Goal: Information Seeking & Learning: Learn about a topic

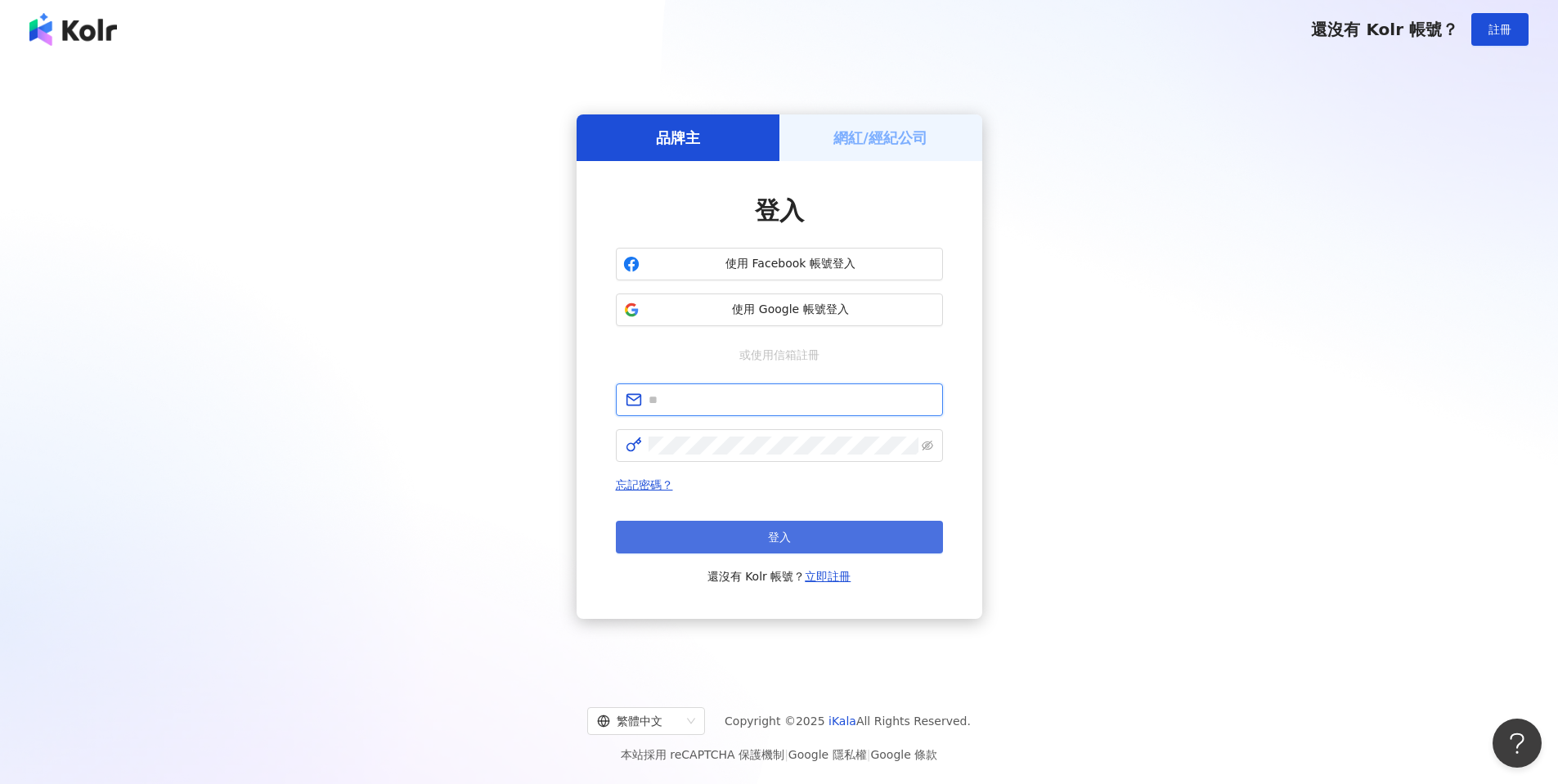
type input "**********"
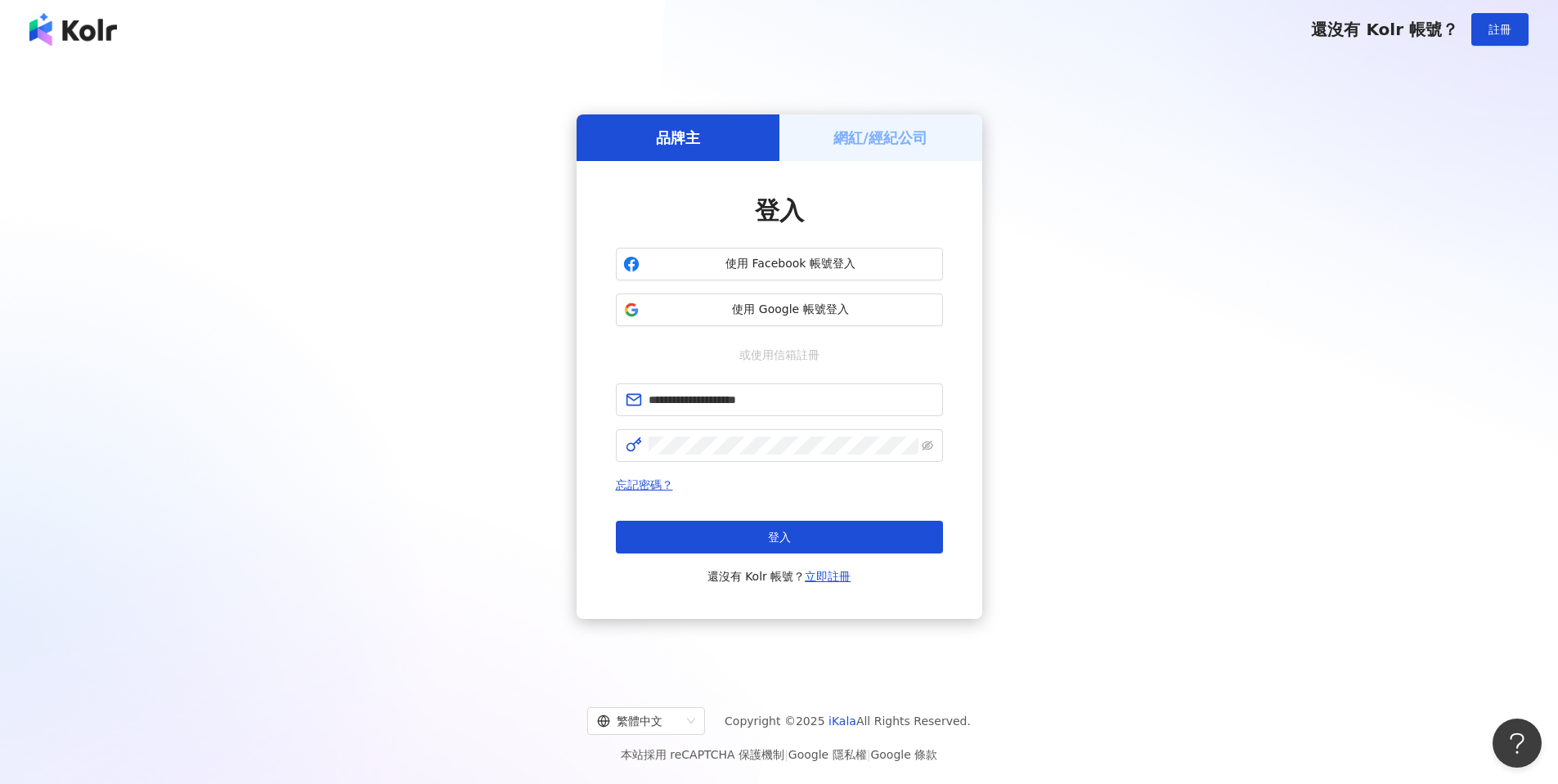
click at [739, 541] on button "登入" at bounding box center [779, 537] width 327 height 32
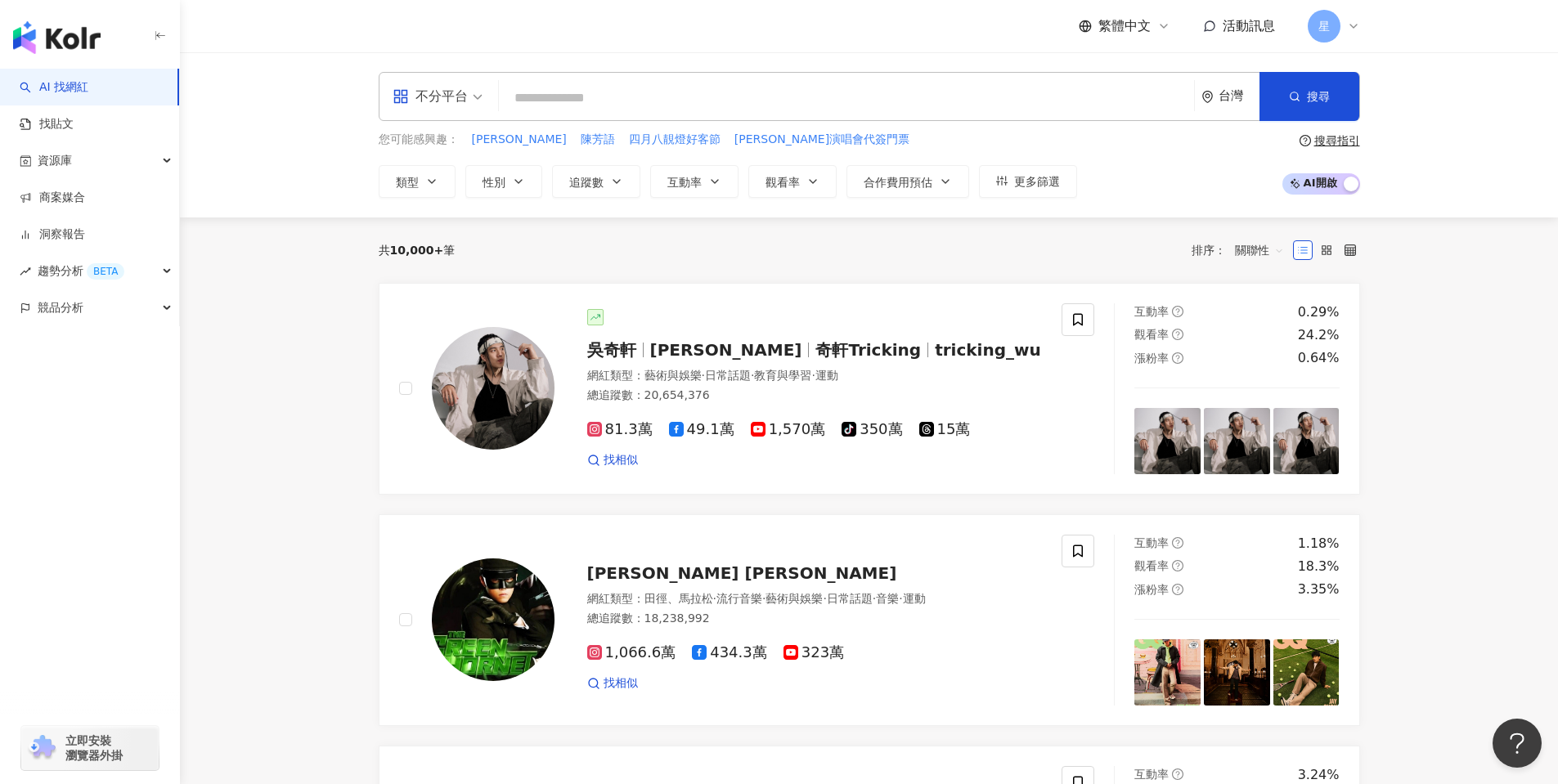
click at [617, 94] on input "search" at bounding box center [846, 98] width 682 height 31
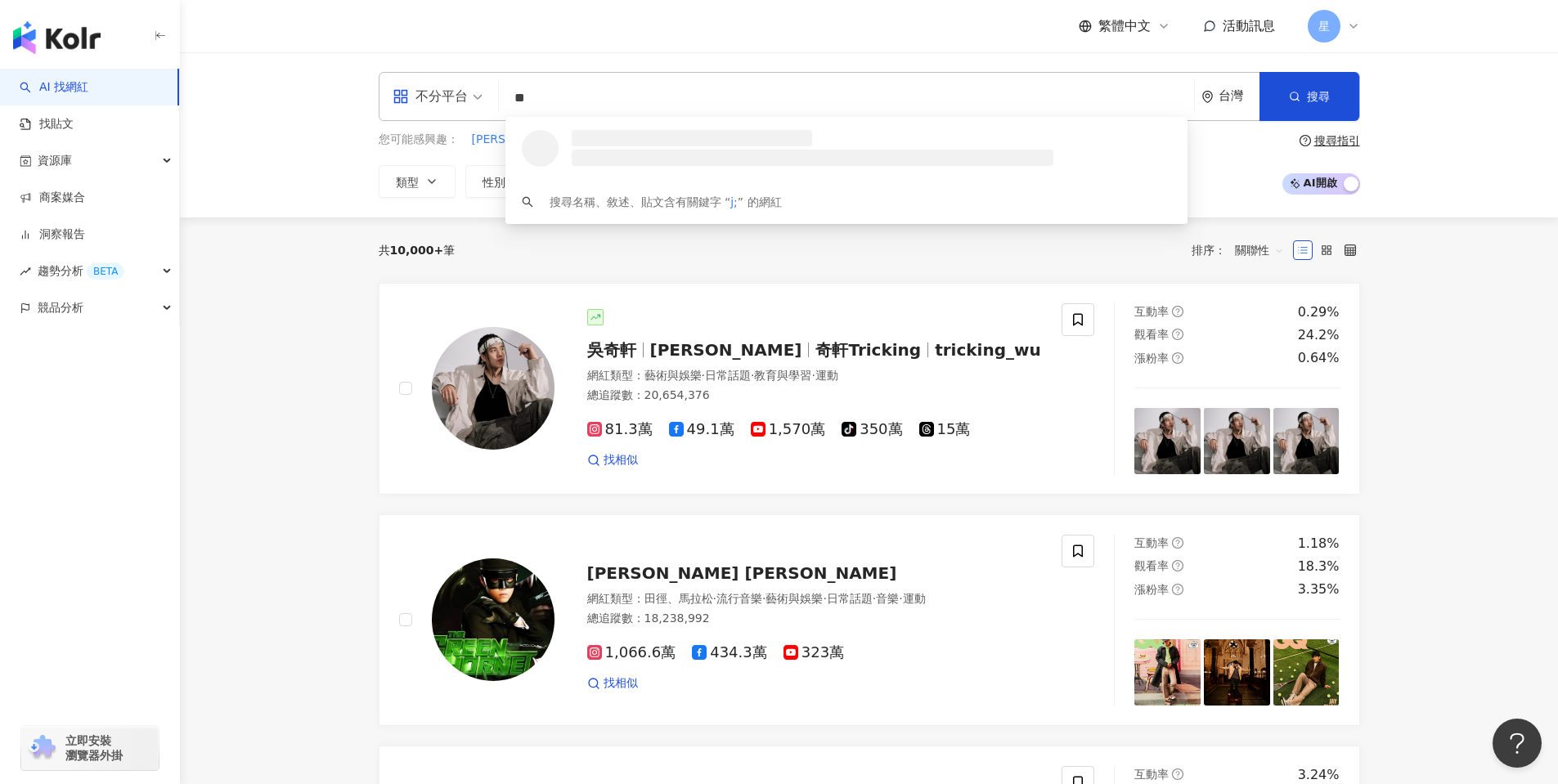
type input "*"
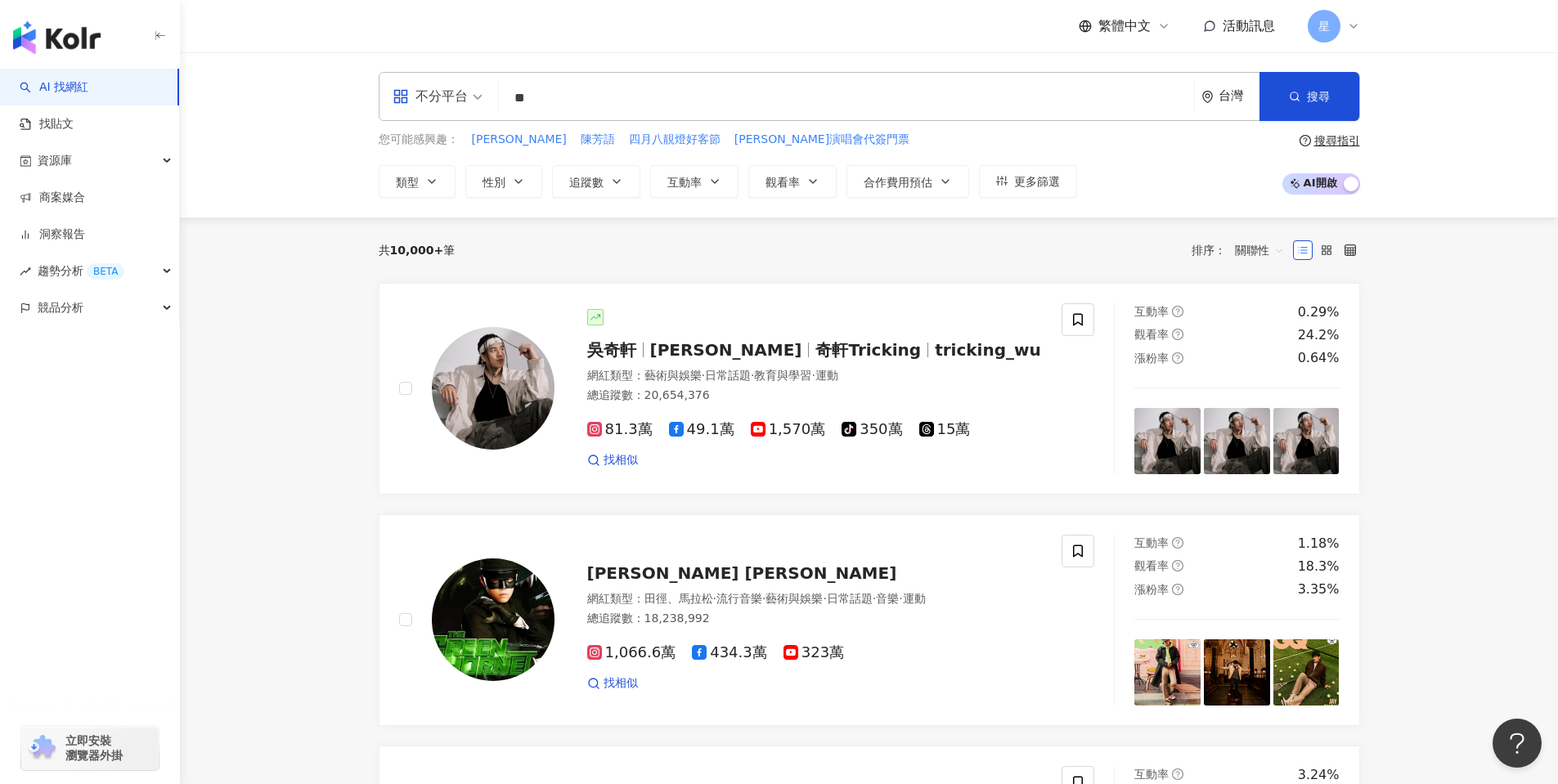
type input "*"
click at [628, 106] on input "search" at bounding box center [846, 98] width 682 height 31
paste input "*******"
type input "*******"
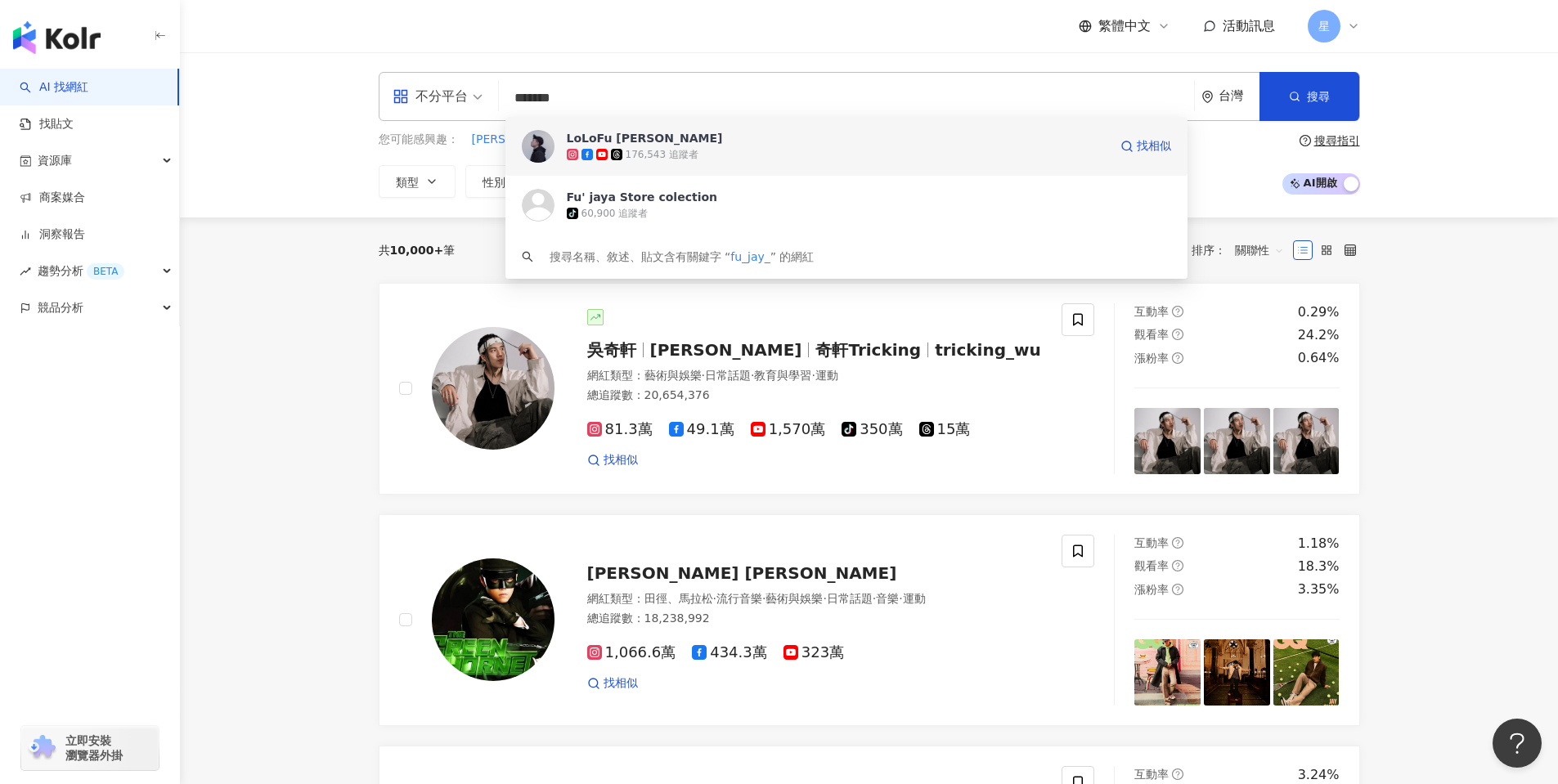
click at [642, 141] on div "LoLoFu [PERSON_NAME]" at bounding box center [644, 138] width 156 height 16
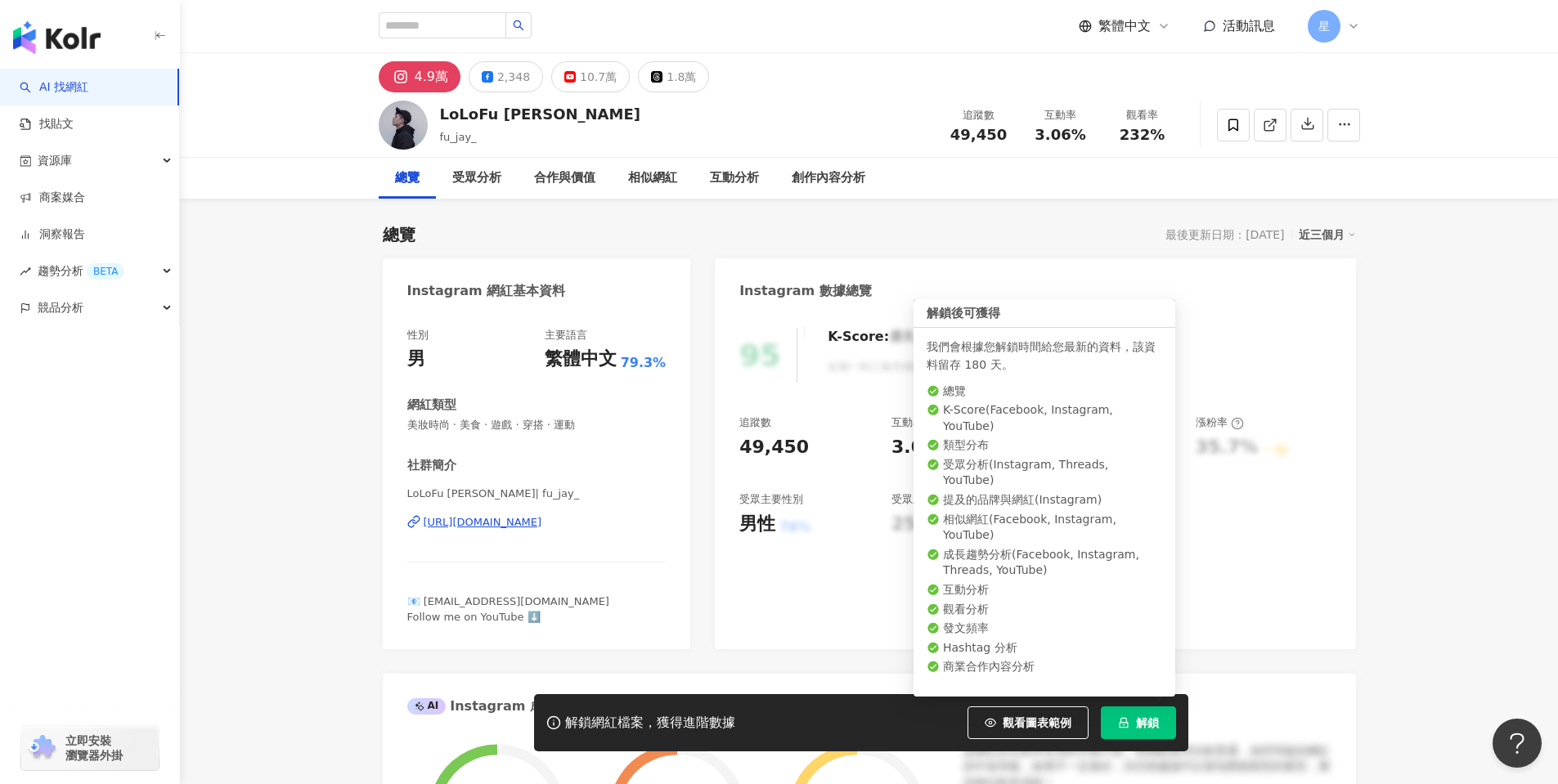
click at [1152, 724] on span "解鎖" at bounding box center [1147, 722] width 23 height 13
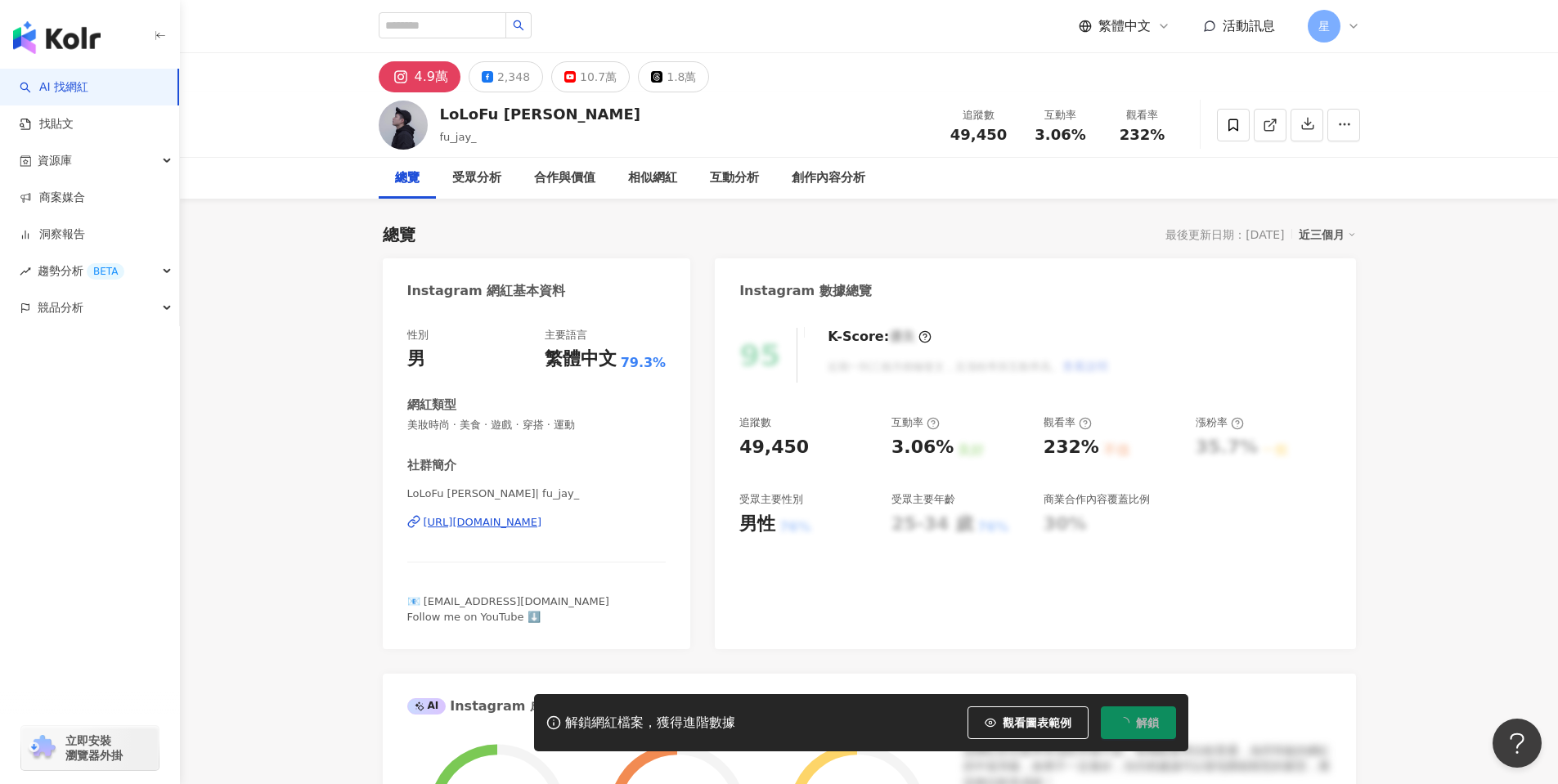
click at [1353, 25] on icon at bounding box center [1353, 26] width 13 height 13
click at [1389, 79] on div "Enterprise - 12 位成員" at bounding box center [1412, 86] width 99 height 14
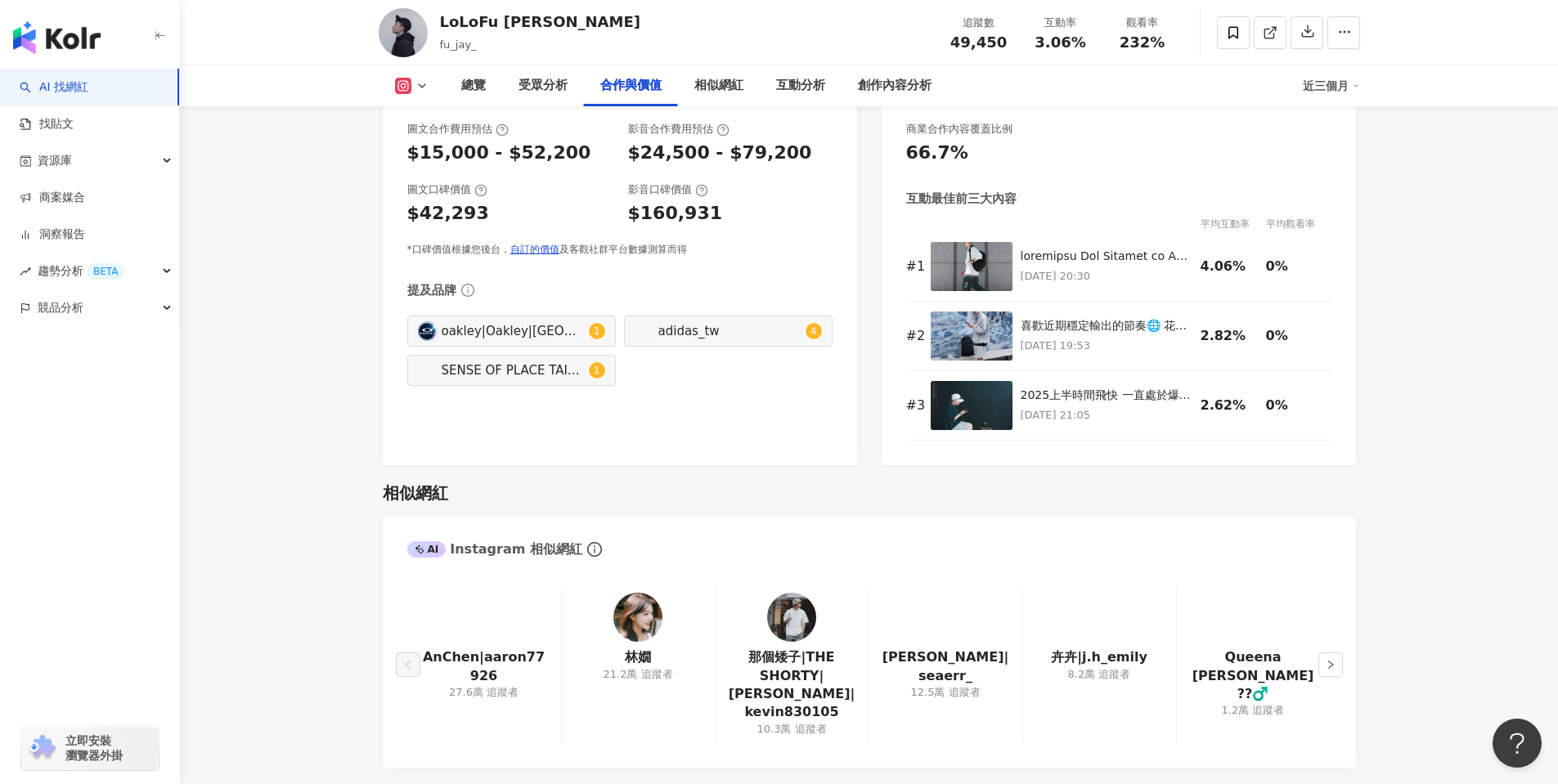
scroll to position [2371, 0]
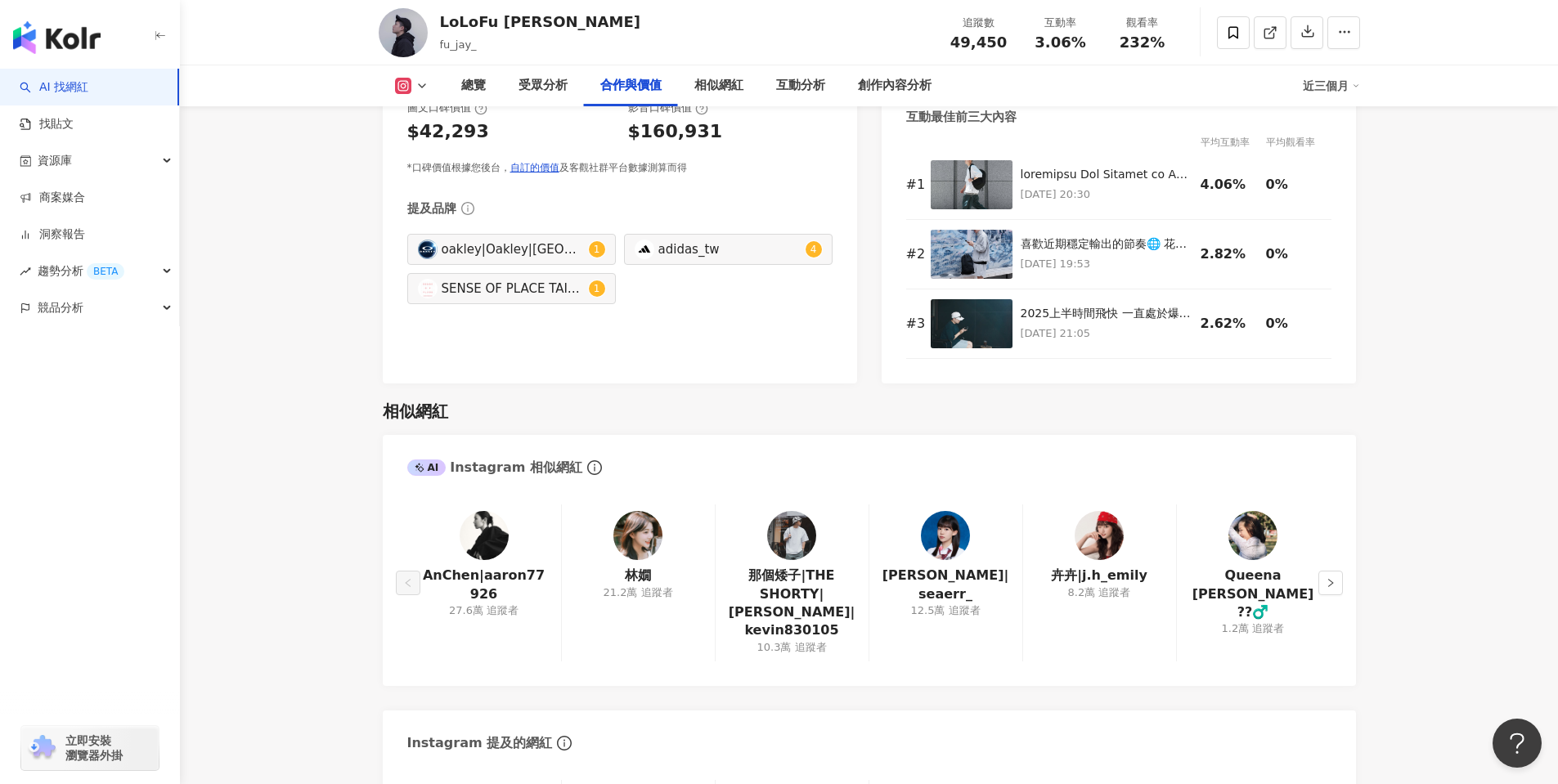
click at [1438, 480] on main "4.9萬 2,348 10.7萬 1.8萬 LoLoFu 傅樂樂 fu_jay_ 追蹤數 49,450 互動率 3.06% 觀看率 232% 總覽 受眾分析 …" at bounding box center [868, 786] width 1378 height 6207
click at [1324, 575] on button "button" at bounding box center [1330, 582] width 25 height 25
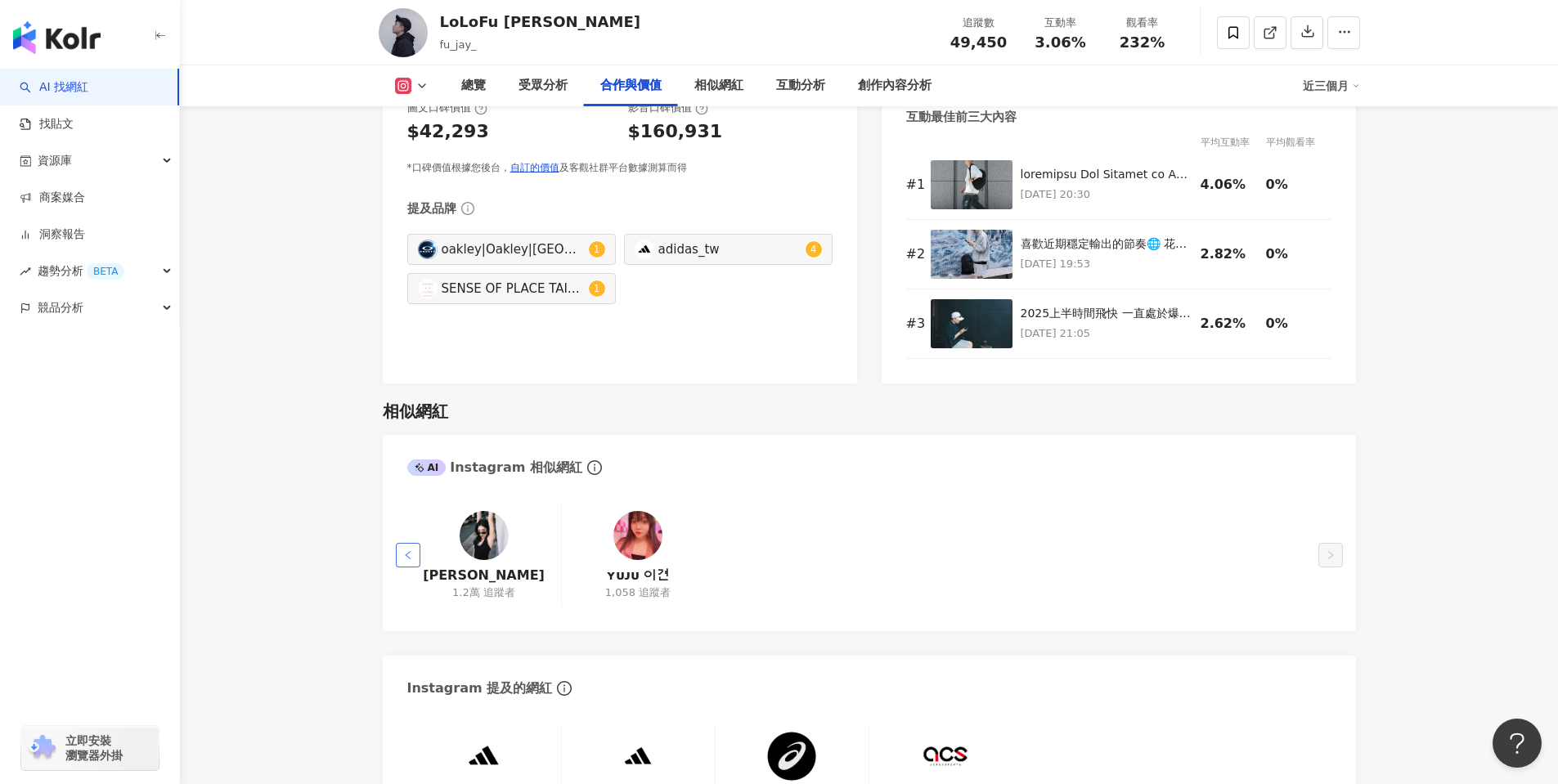
click at [402, 556] on button "button" at bounding box center [408, 555] width 25 height 25
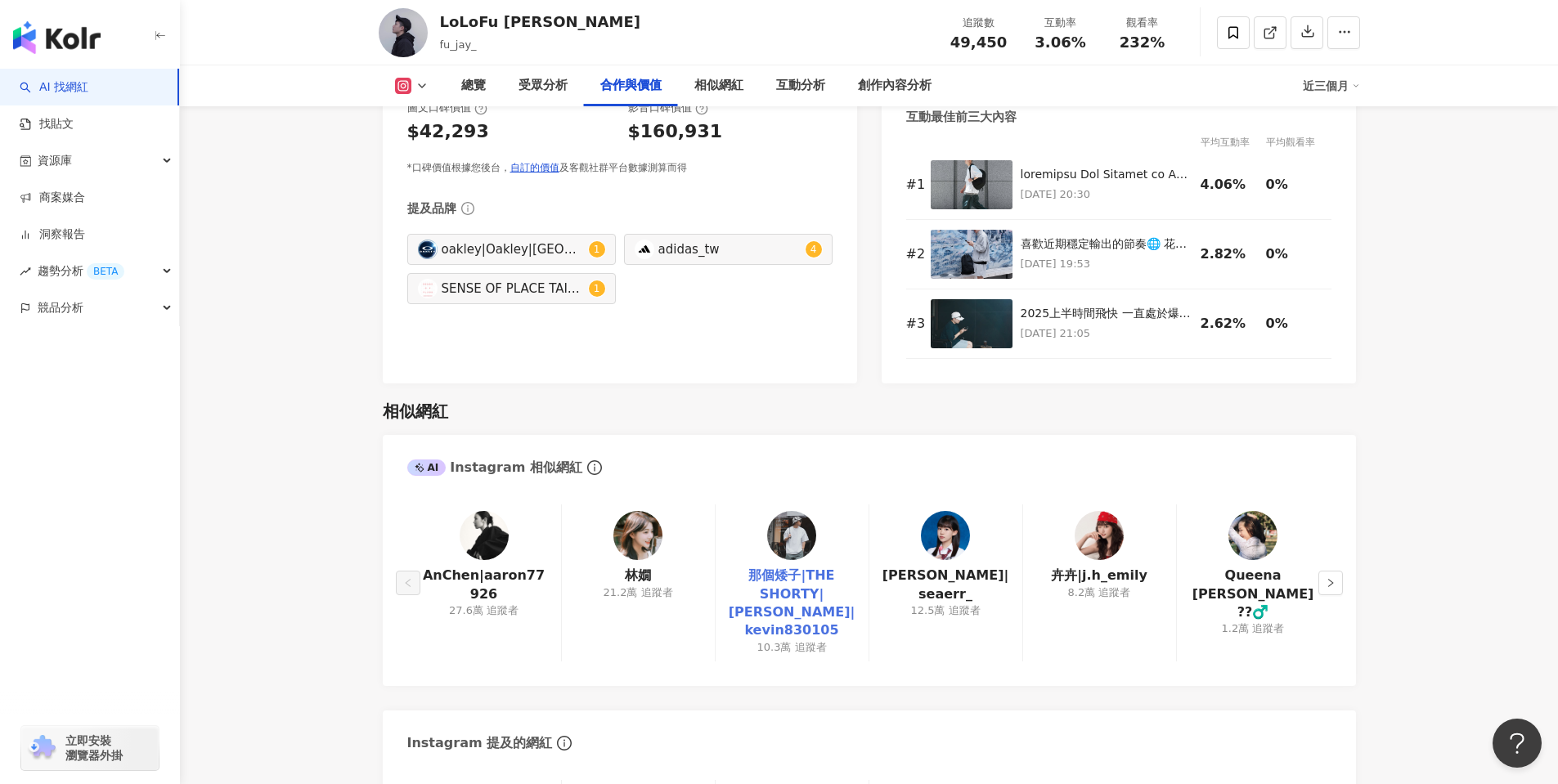
click at [789, 598] on link "那個矮子|THE SHORTY|Kevin|kevin830105" at bounding box center [792, 604] width 127 height 73
click at [916, 92] on div "創作內容分析" at bounding box center [895, 85] width 73 height 20
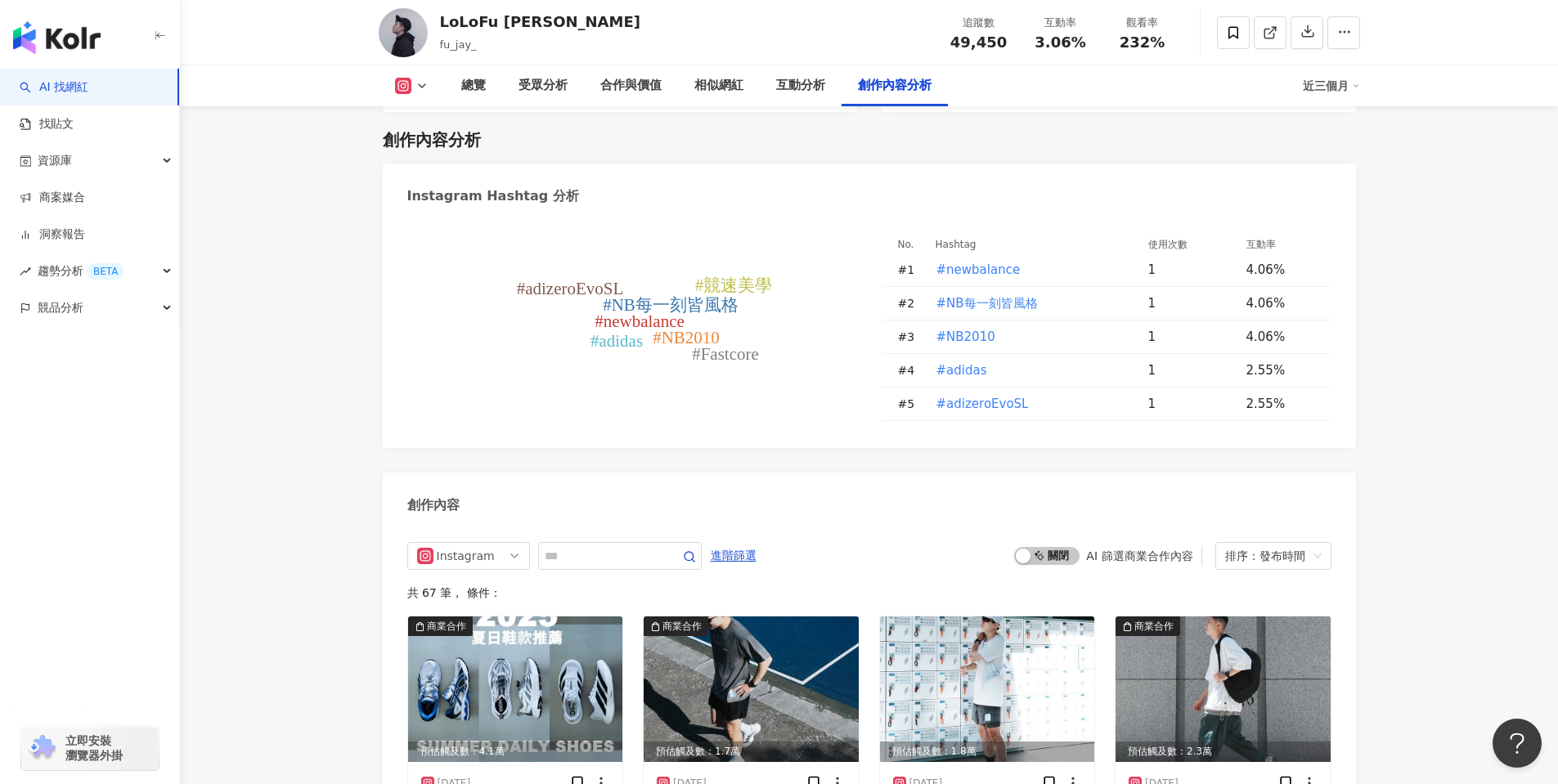
drag, startPoint x: 1405, startPoint y: 289, endPoint x: 1355, endPoint y: 267, distance: 54.6
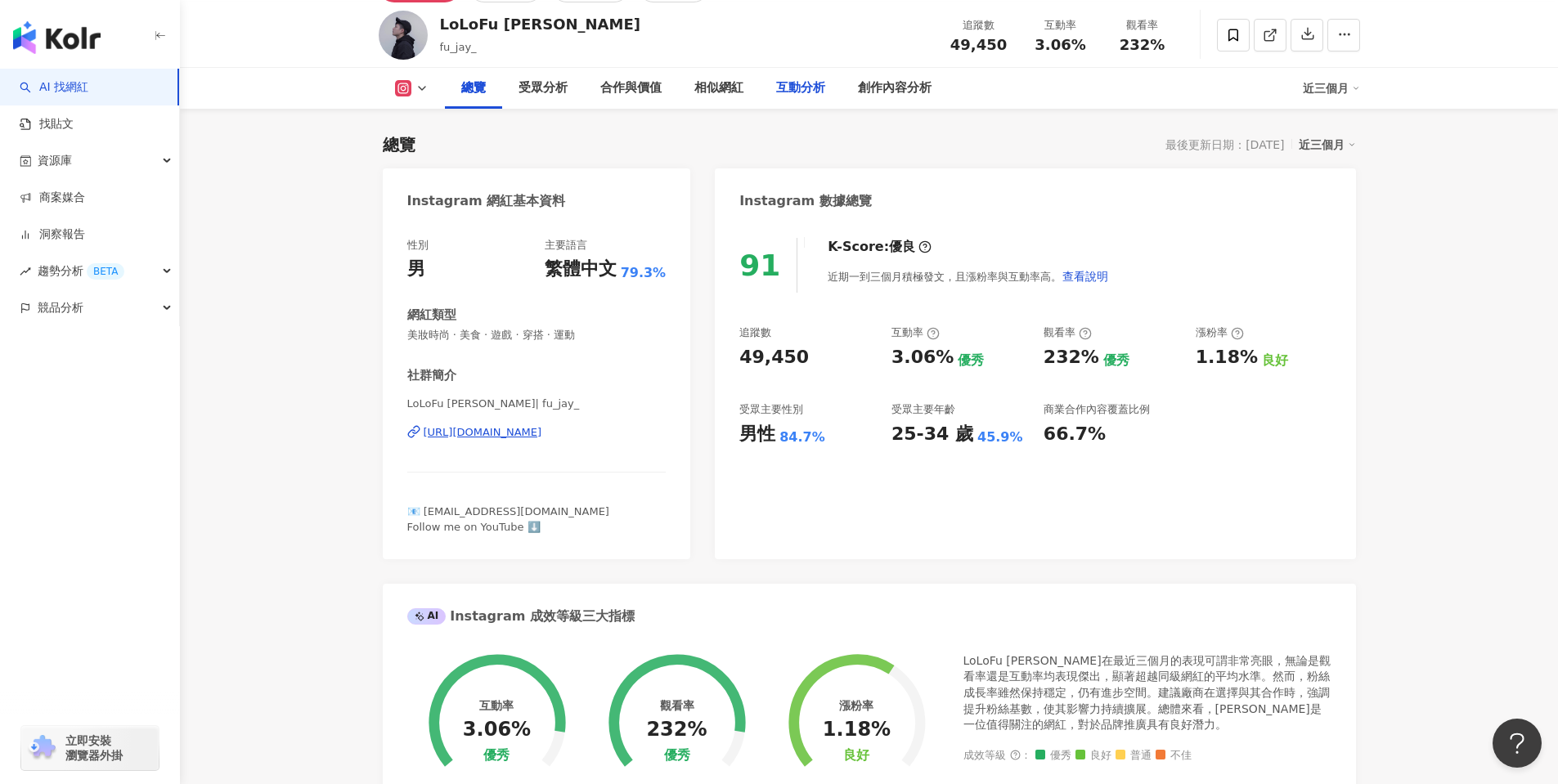
scroll to position [0, 0]
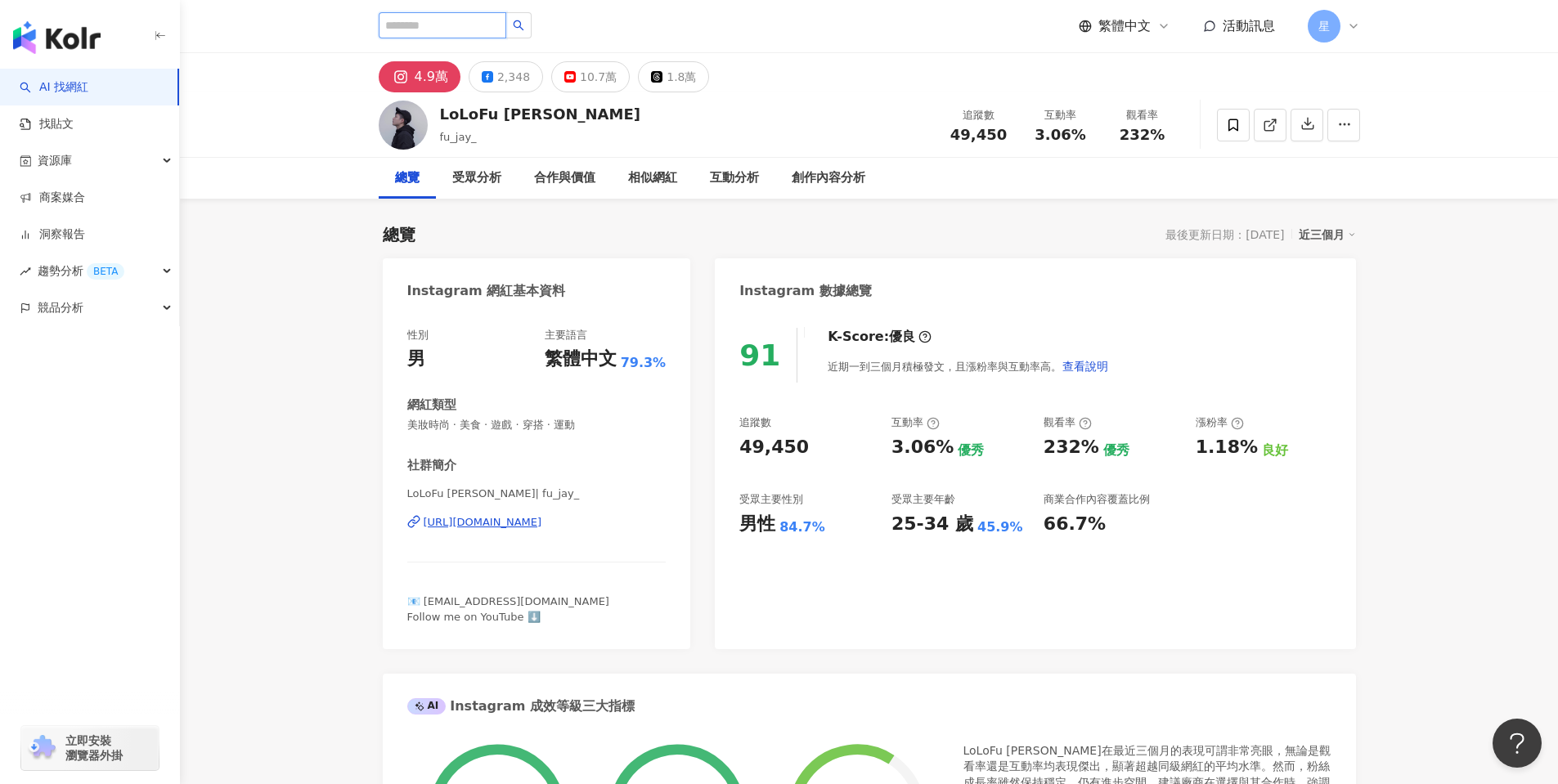
click at [445, 29] on input "search" at bounding box center [443, 25] width 128 height 26
type input "*"
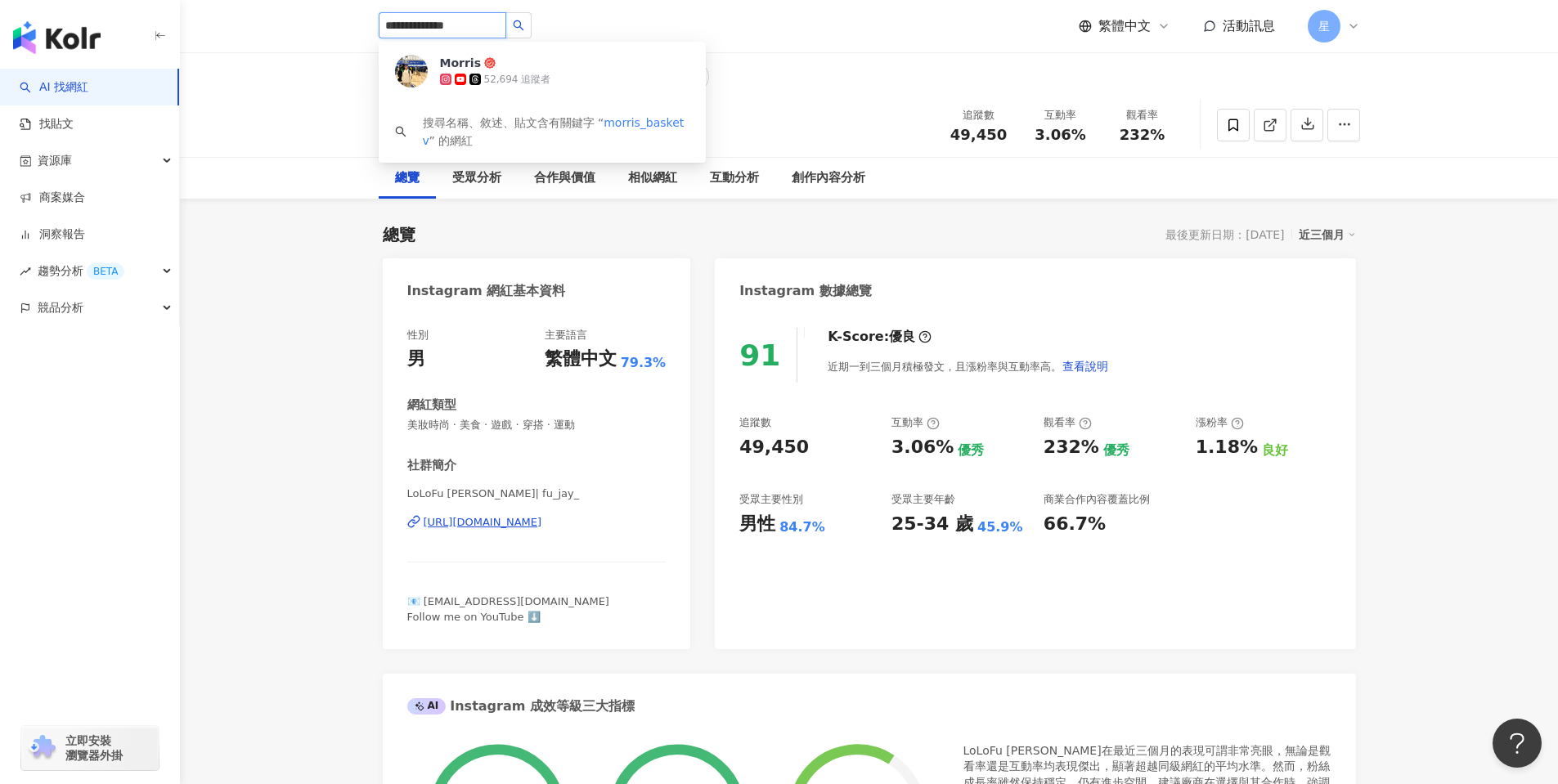
type input "**********"
click at [533, 70] on span "Morris" at bounding box center [493, 62] width 106 height 16
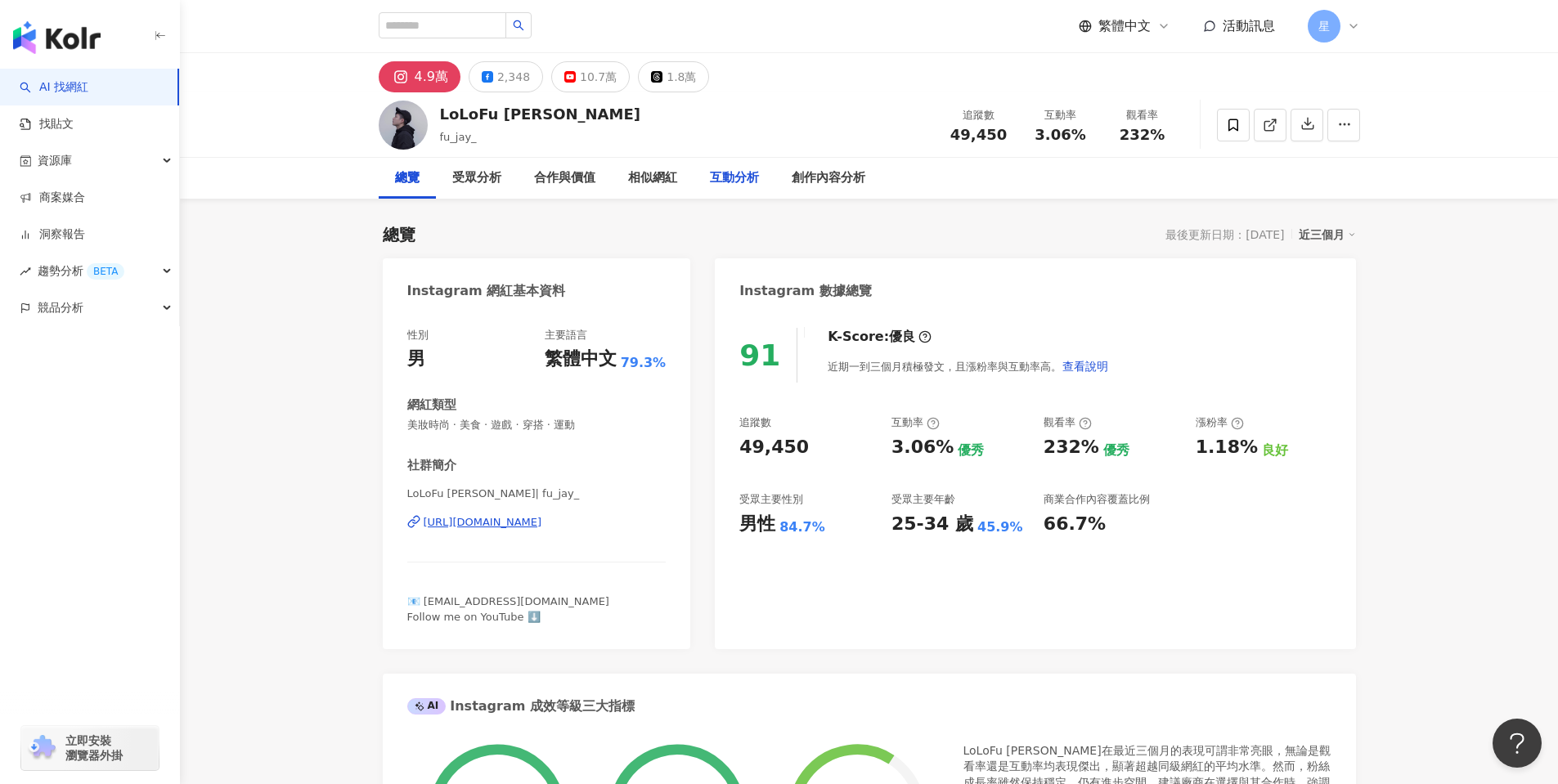
click at [722, 179] on div "互動分析" at bounding box center [735, 178] width 49 height 20
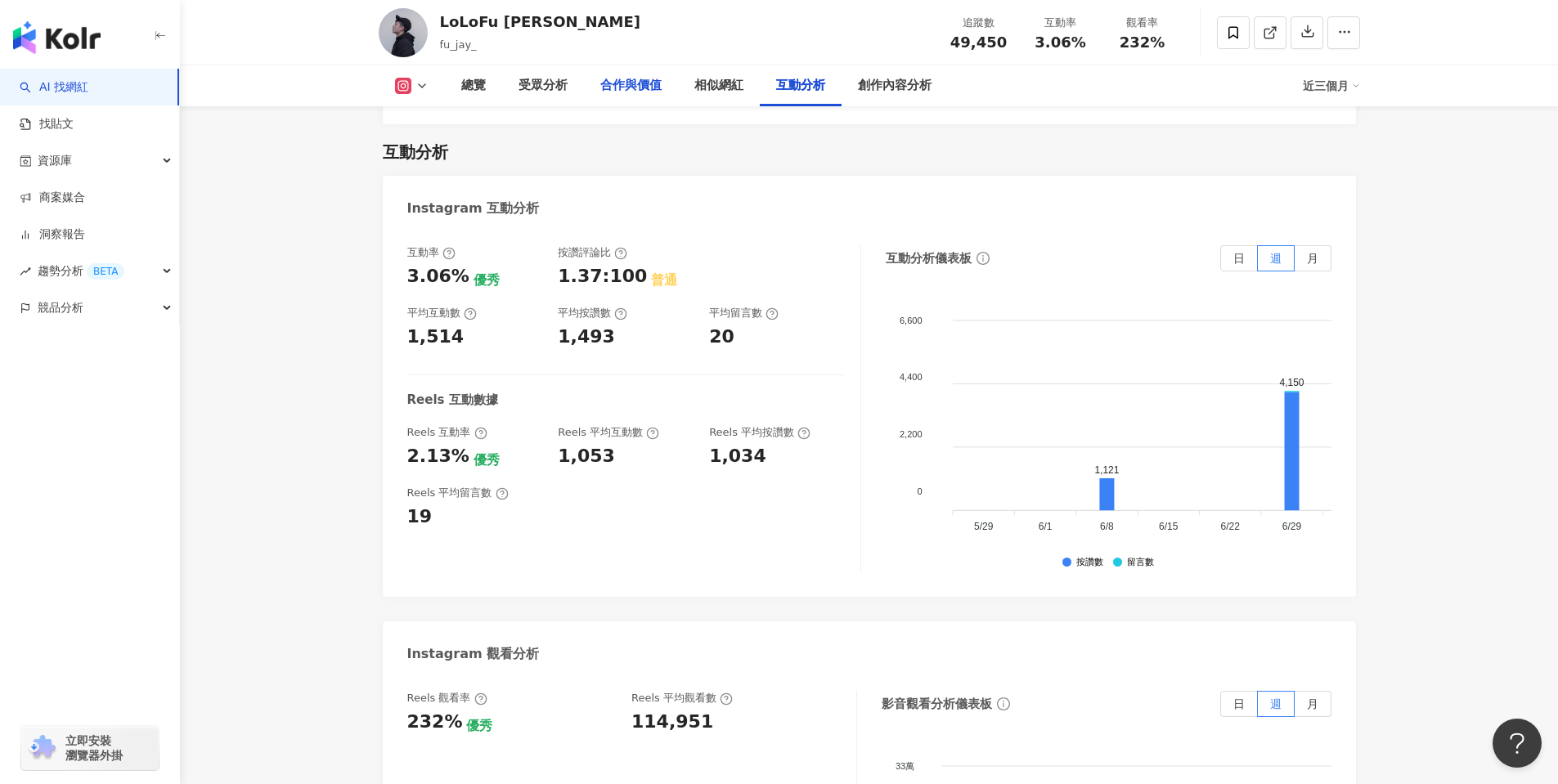
click at [647, 92] on div "合作與價值" at bounding box center [631, 85] width 61 height 20
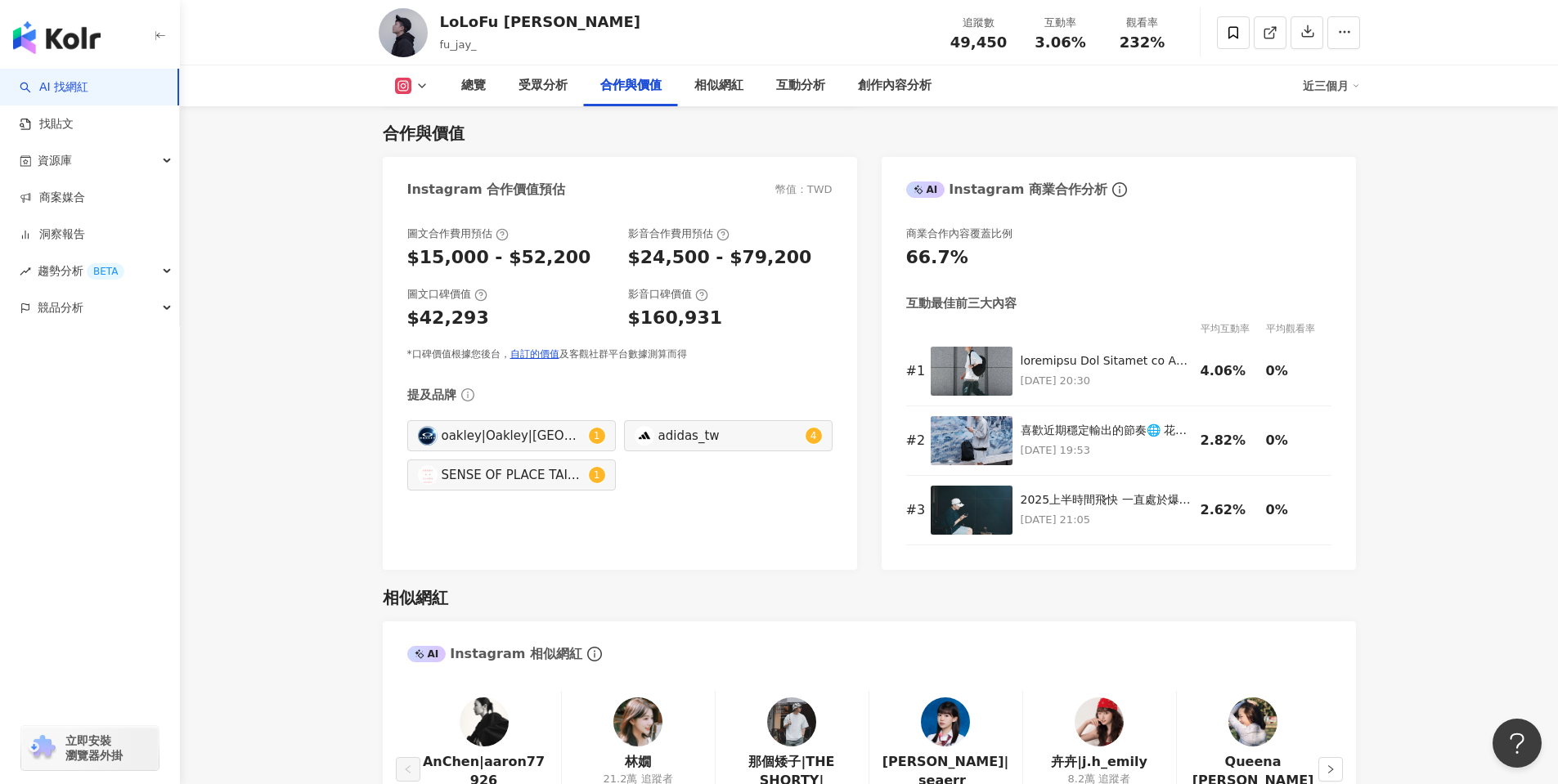
scroll to position [2021, 0]
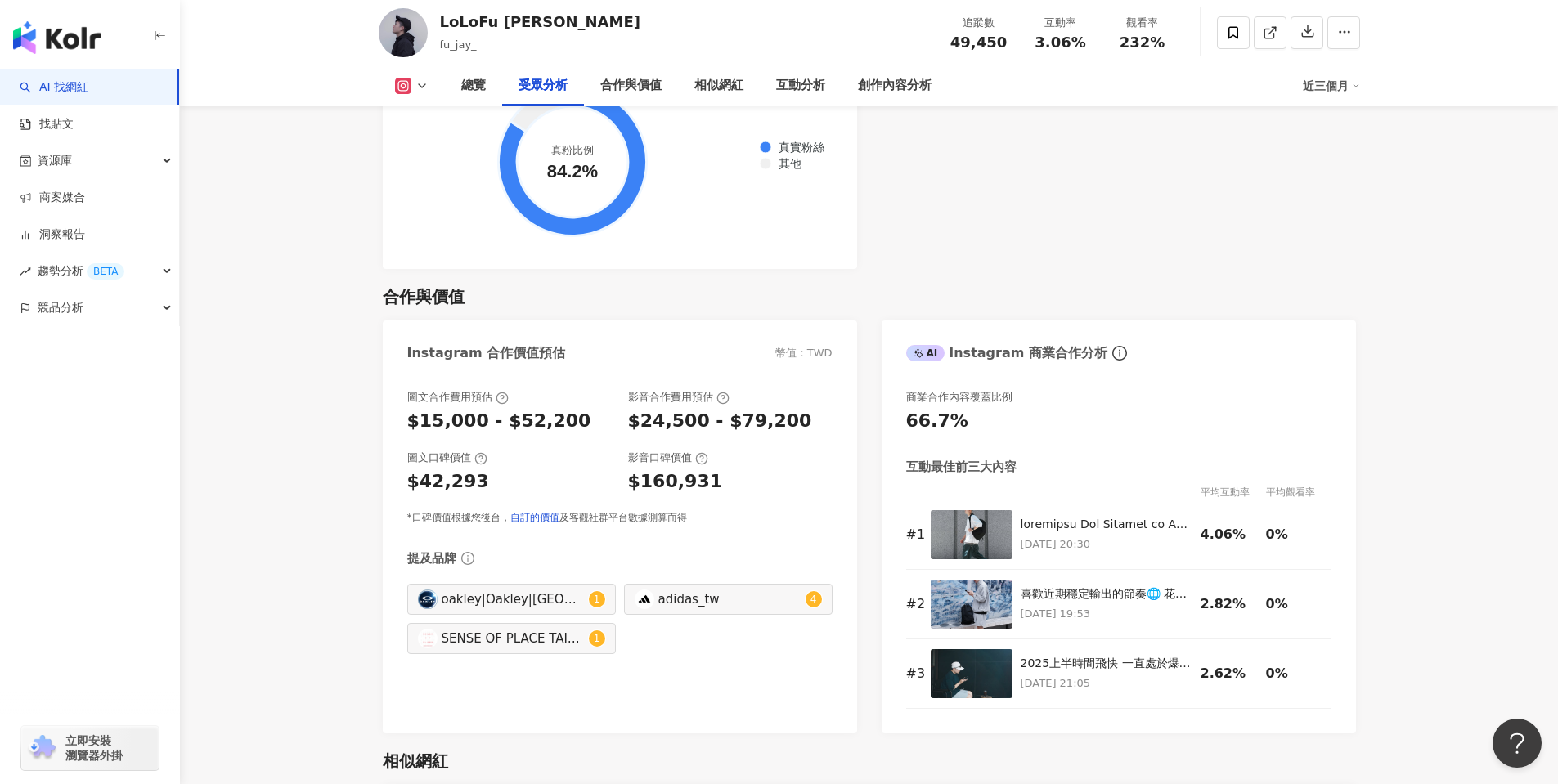
drag, startPoint x: 1513, startPoint y: 306, endPoint x: 1470, endPoint y: 297, distance: 43.9
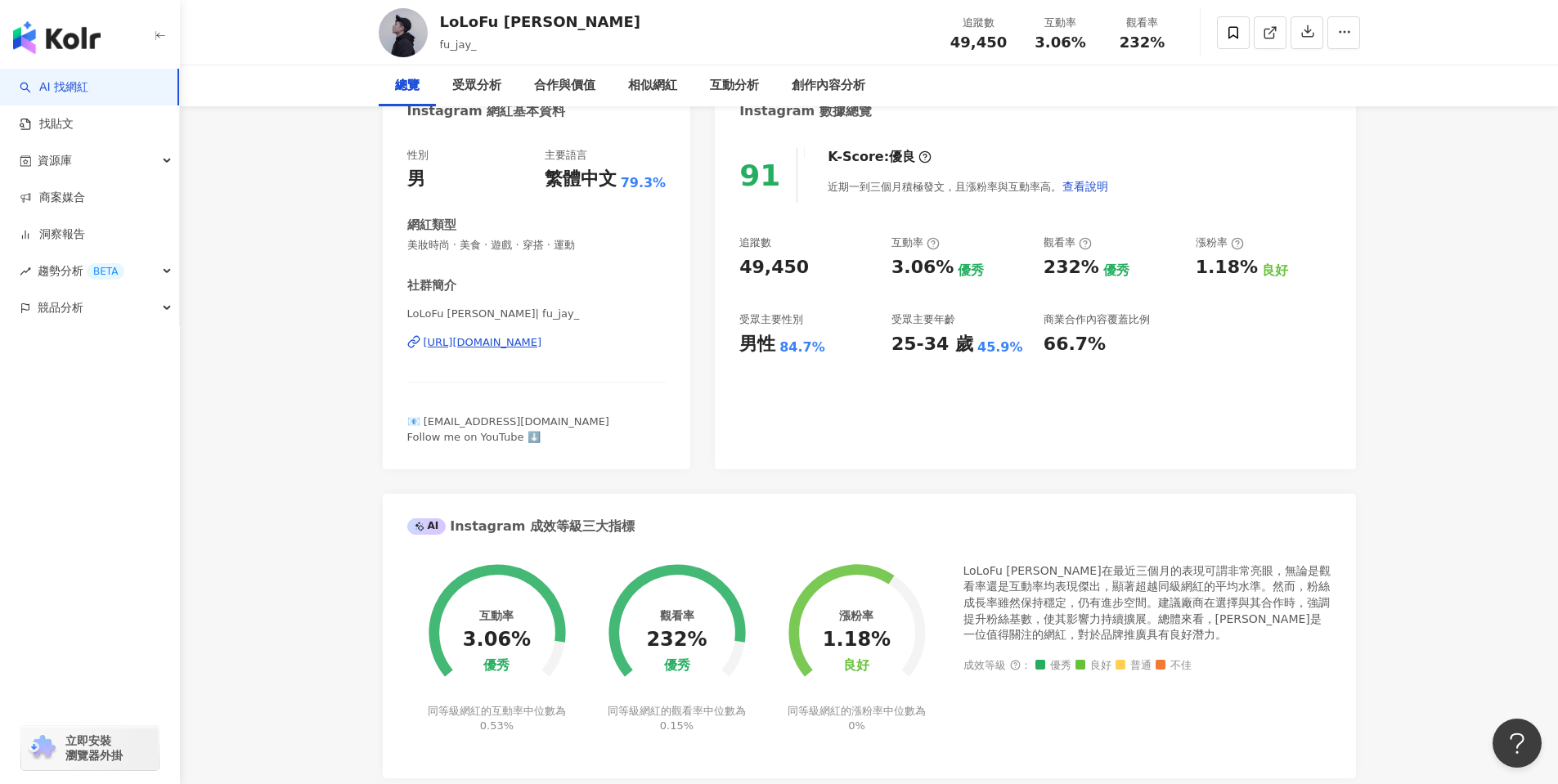
scroll to position [0, 0]
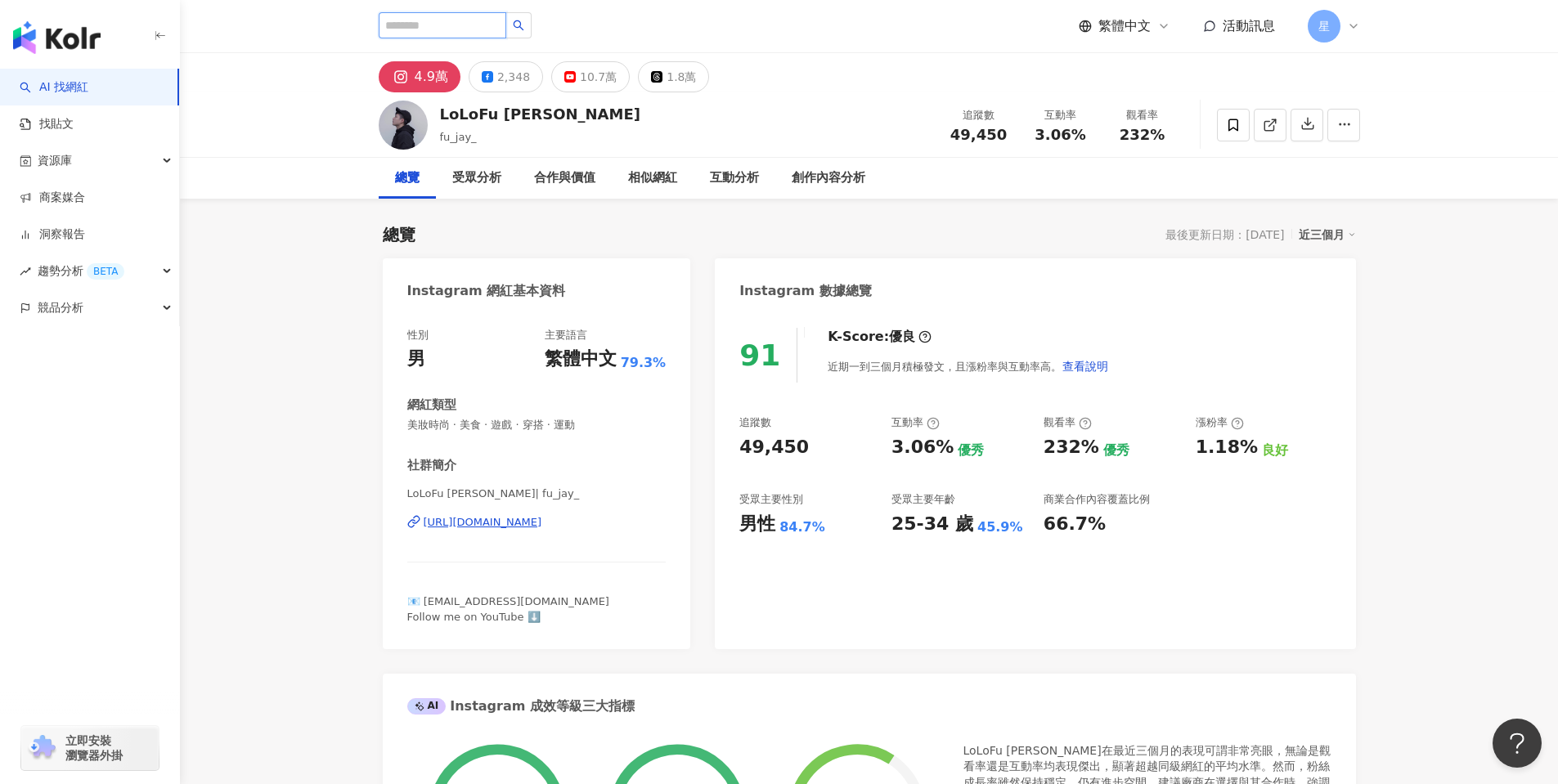
click at [398, 25] on input "search" at bounding box center [443, 25] width 128 height 26
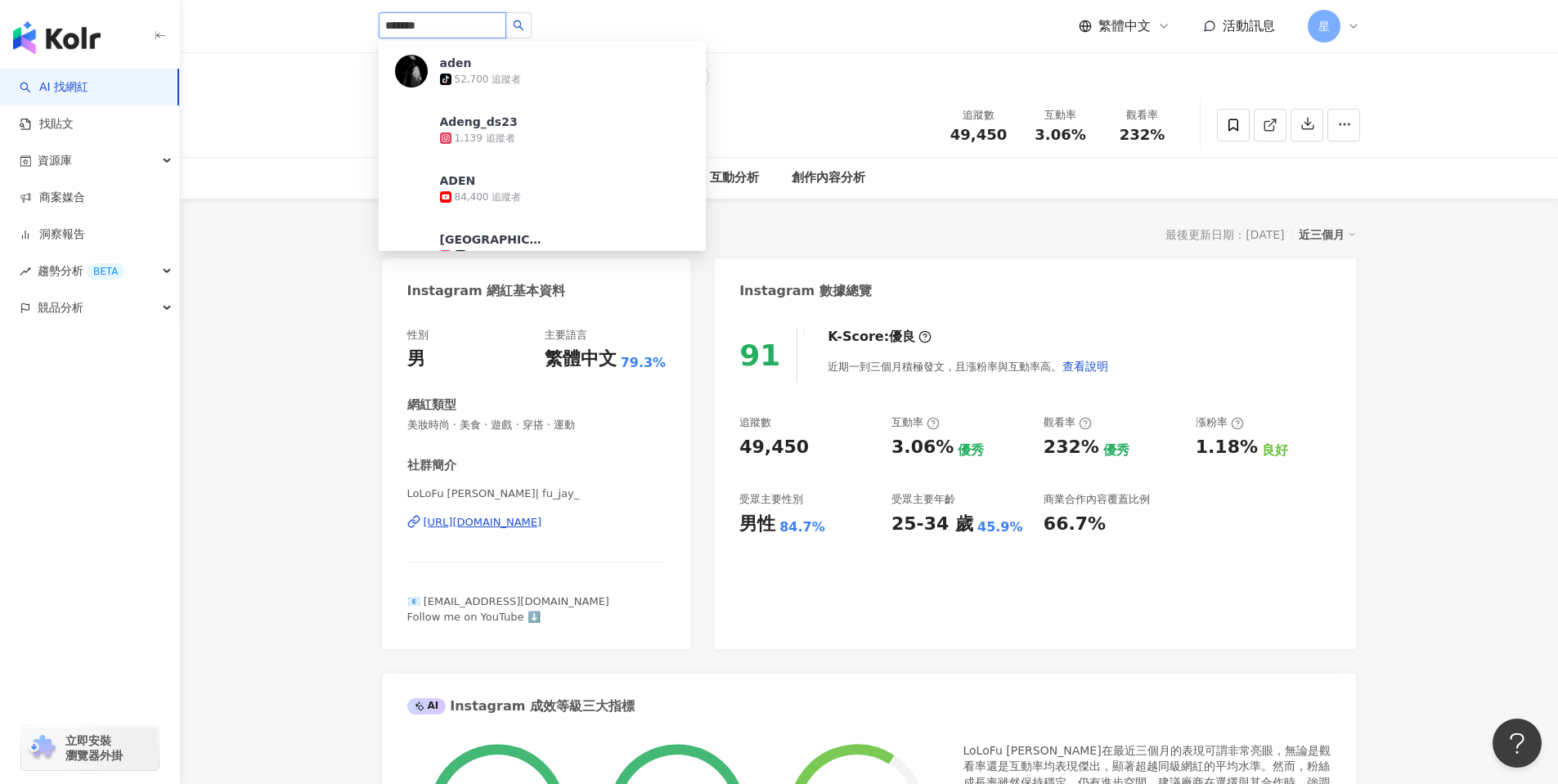
type input "********"
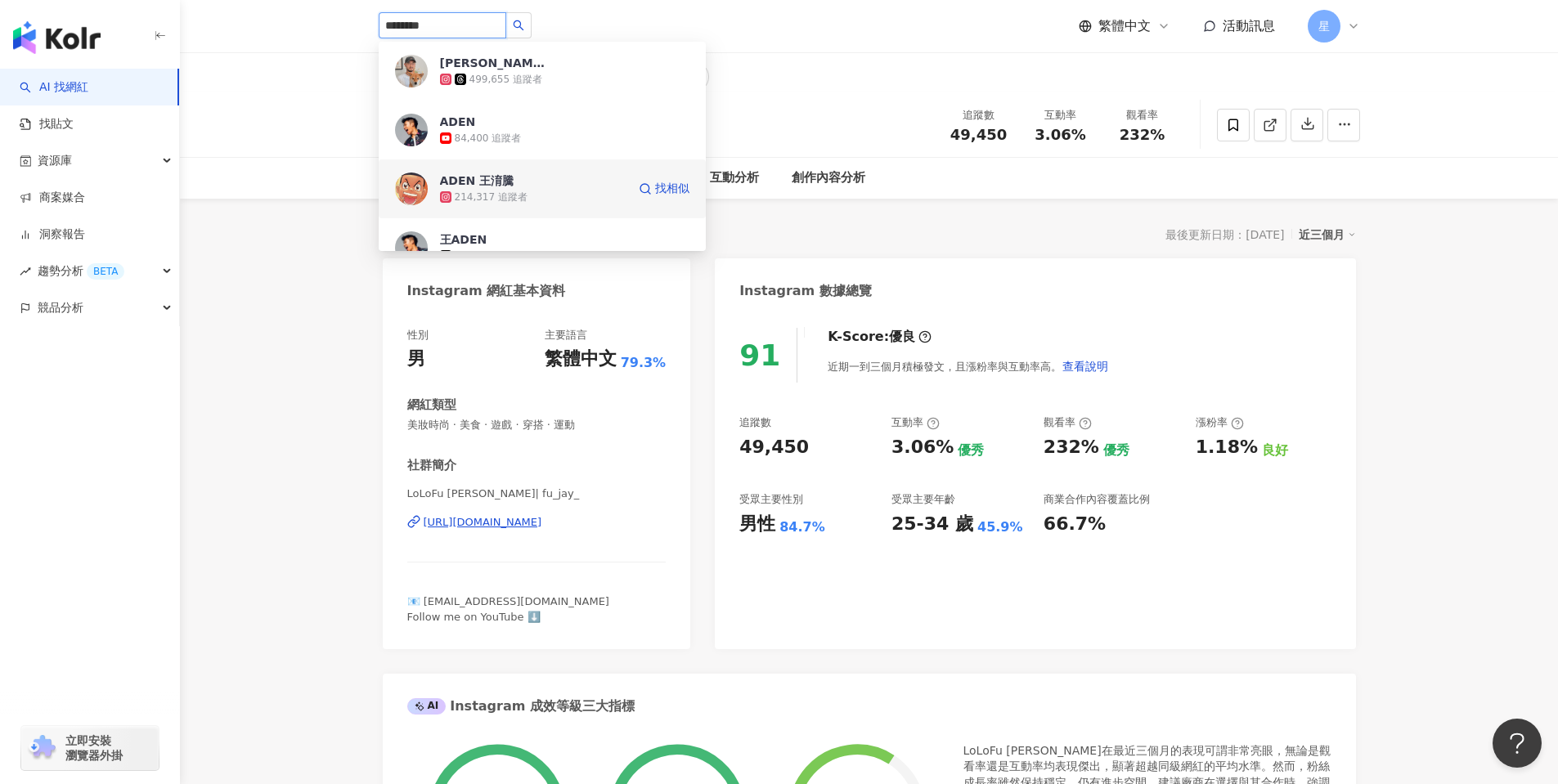
click at [513, 181] on span "ADEN 王淯騰" at bounding box center [493, 180] width 106 height 16
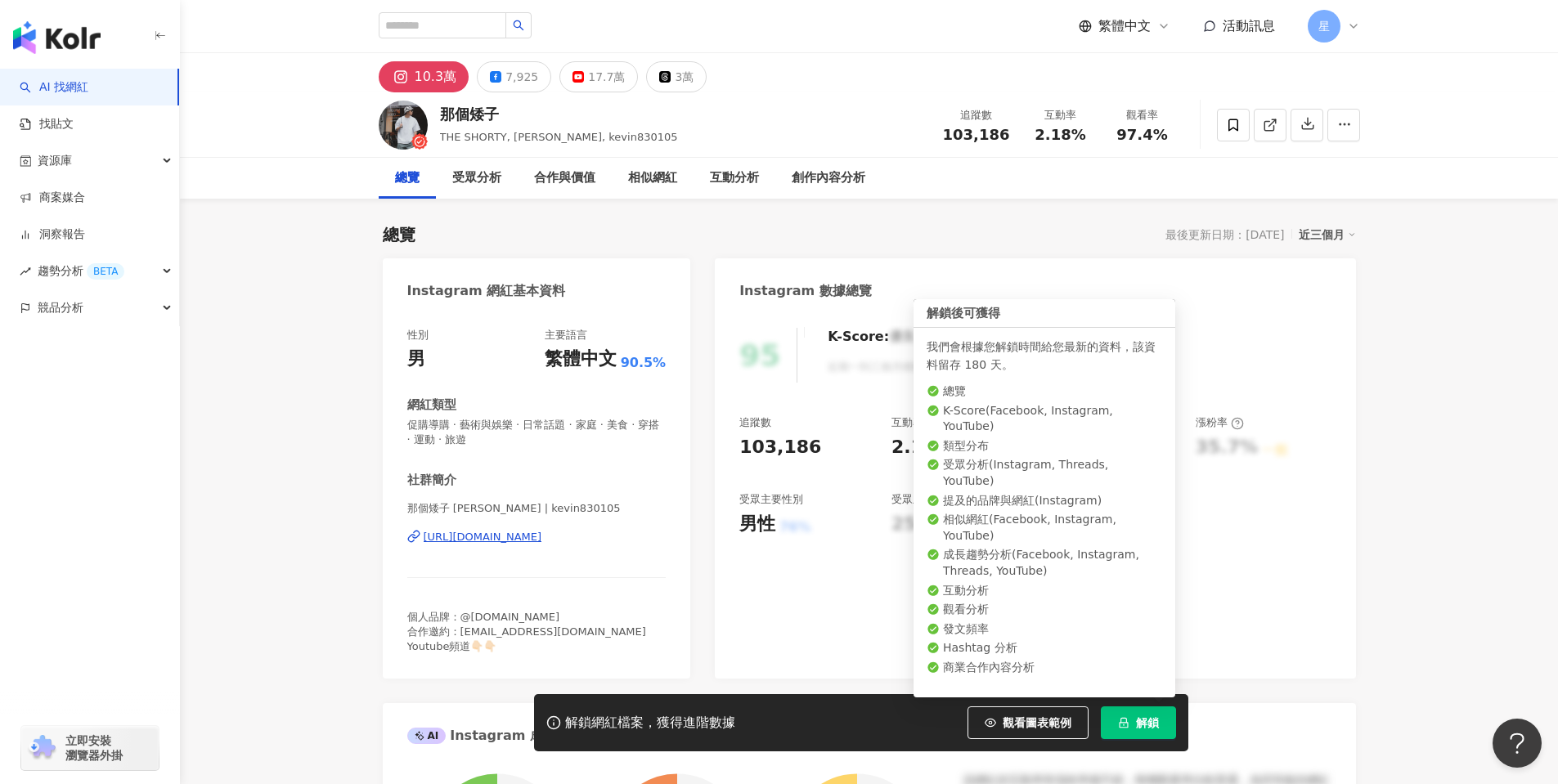
click at [1151, 724] on span "解鎖" at bounding box center [1147, 722] width 23 height 13
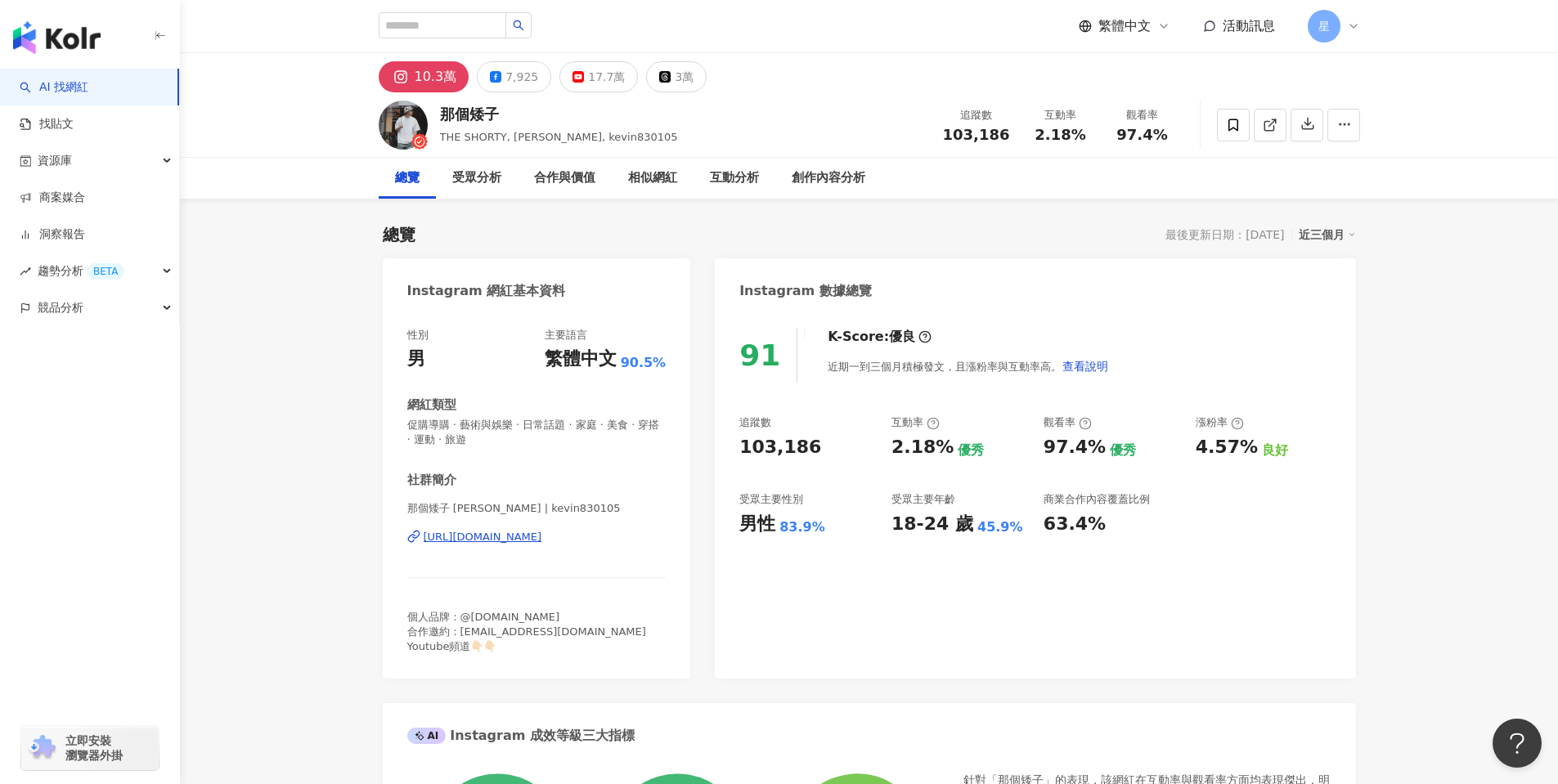
click at [474, 177] on div "受眾分析" at bounding box center [477, 178] width 49 height 20
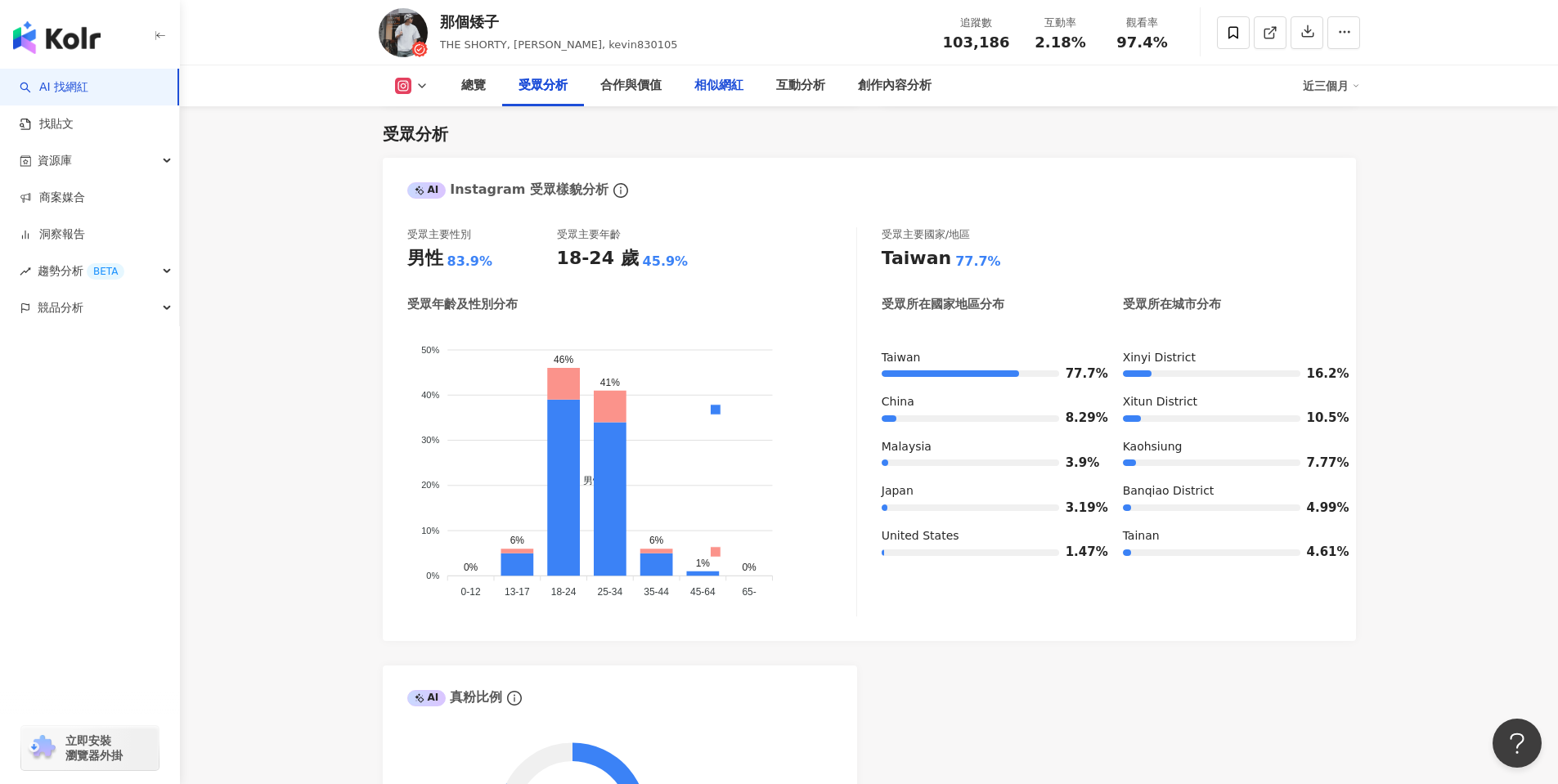
click at [734, 87] on div "相似網紅" at bounding box center [719, 85] width 49 height 20
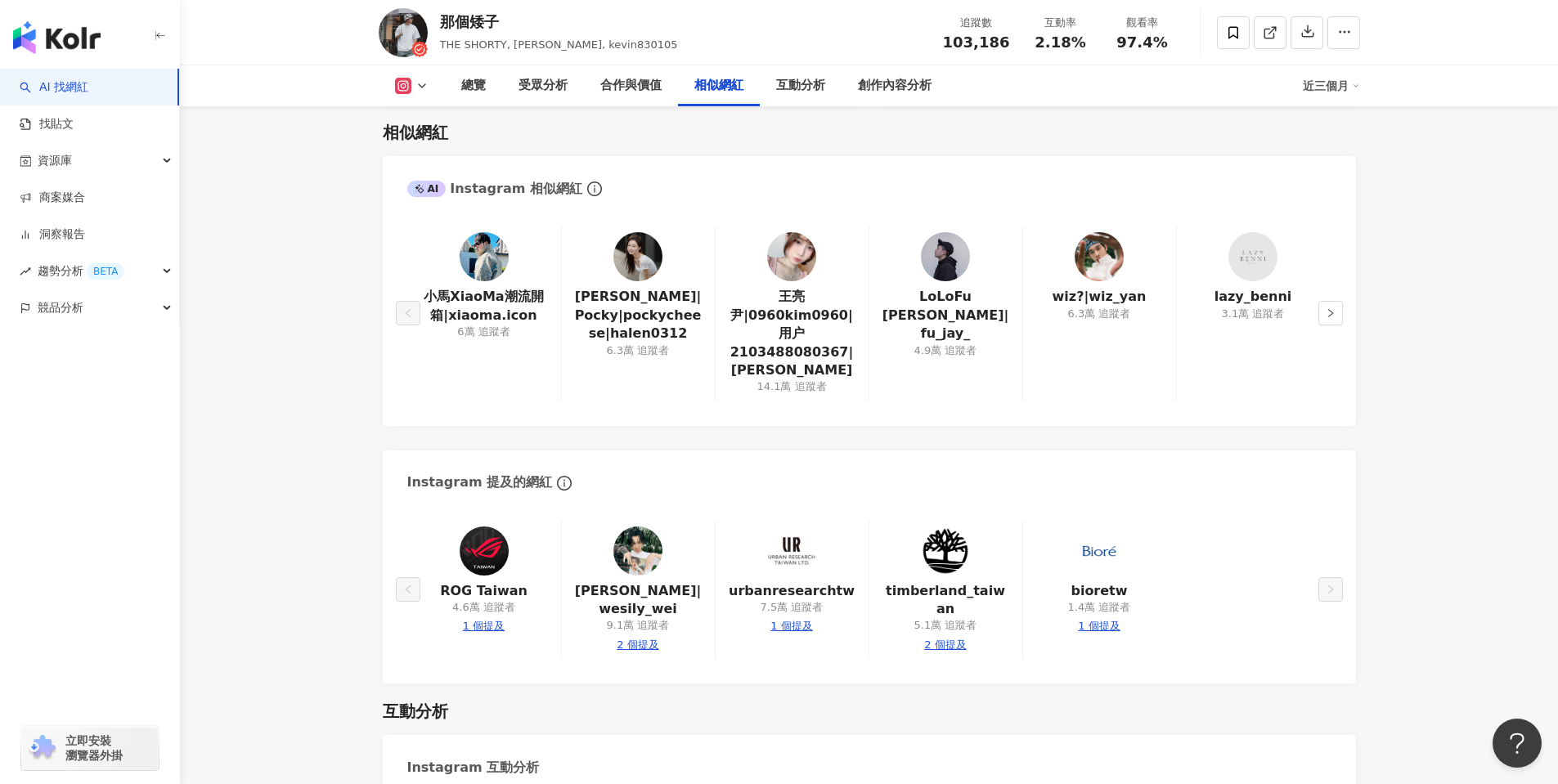
click at [1440, 139] on main "10.3萬 7,925 17.7萬 3萬 那個矮子 THE SHORTY, Kevin, kevin830105 追蹤數 103,186 互動率 2.18% …" at bounding box center [868, 462] width 1378 height 6224
click at [886, 88] on div "創作內容分析" at bounding box center [895, 85] width 73 height 20
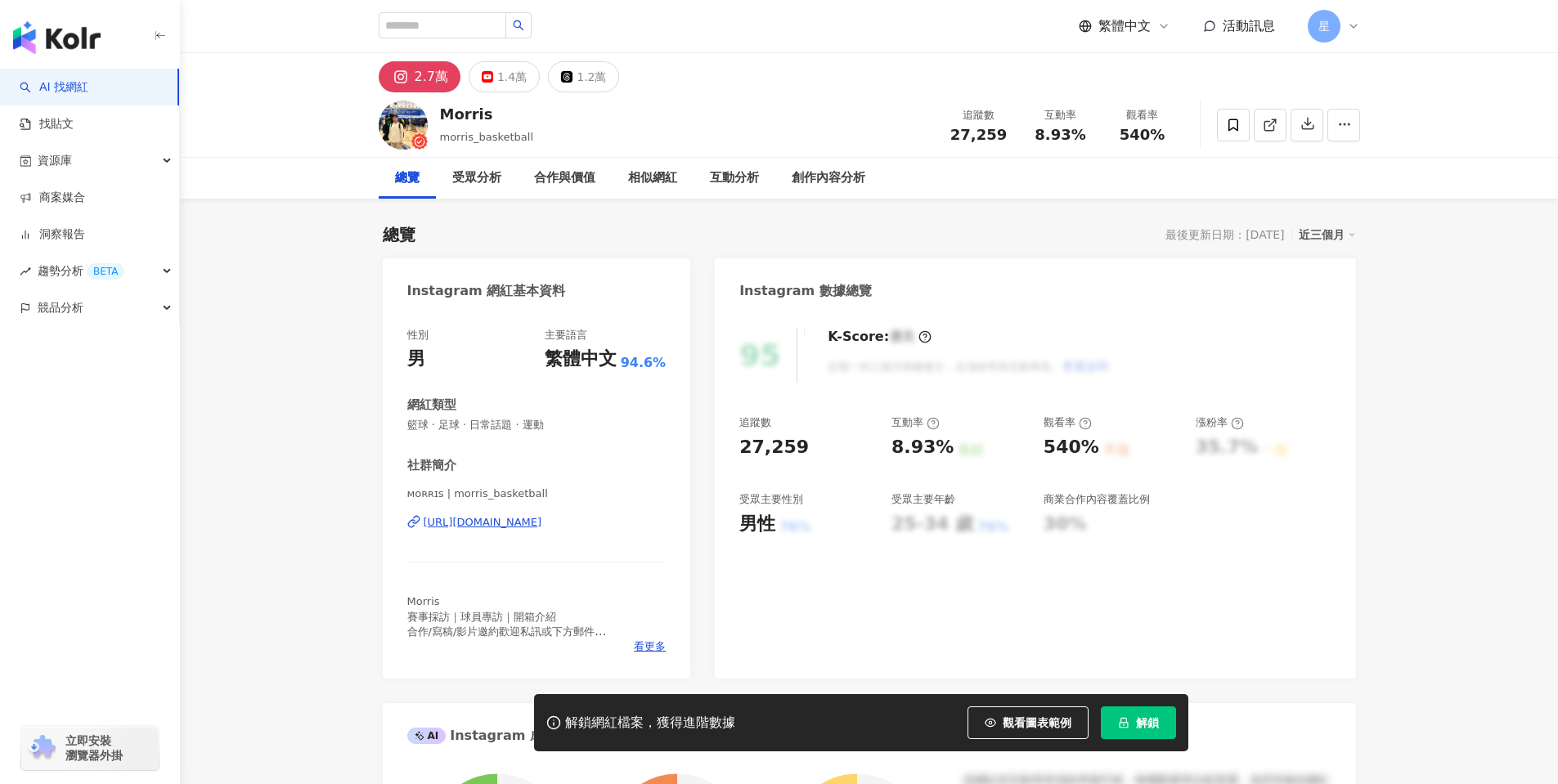
click at [1137, 721] on span "解鎖" at bounding box center [1147, 722] width 23 height 13
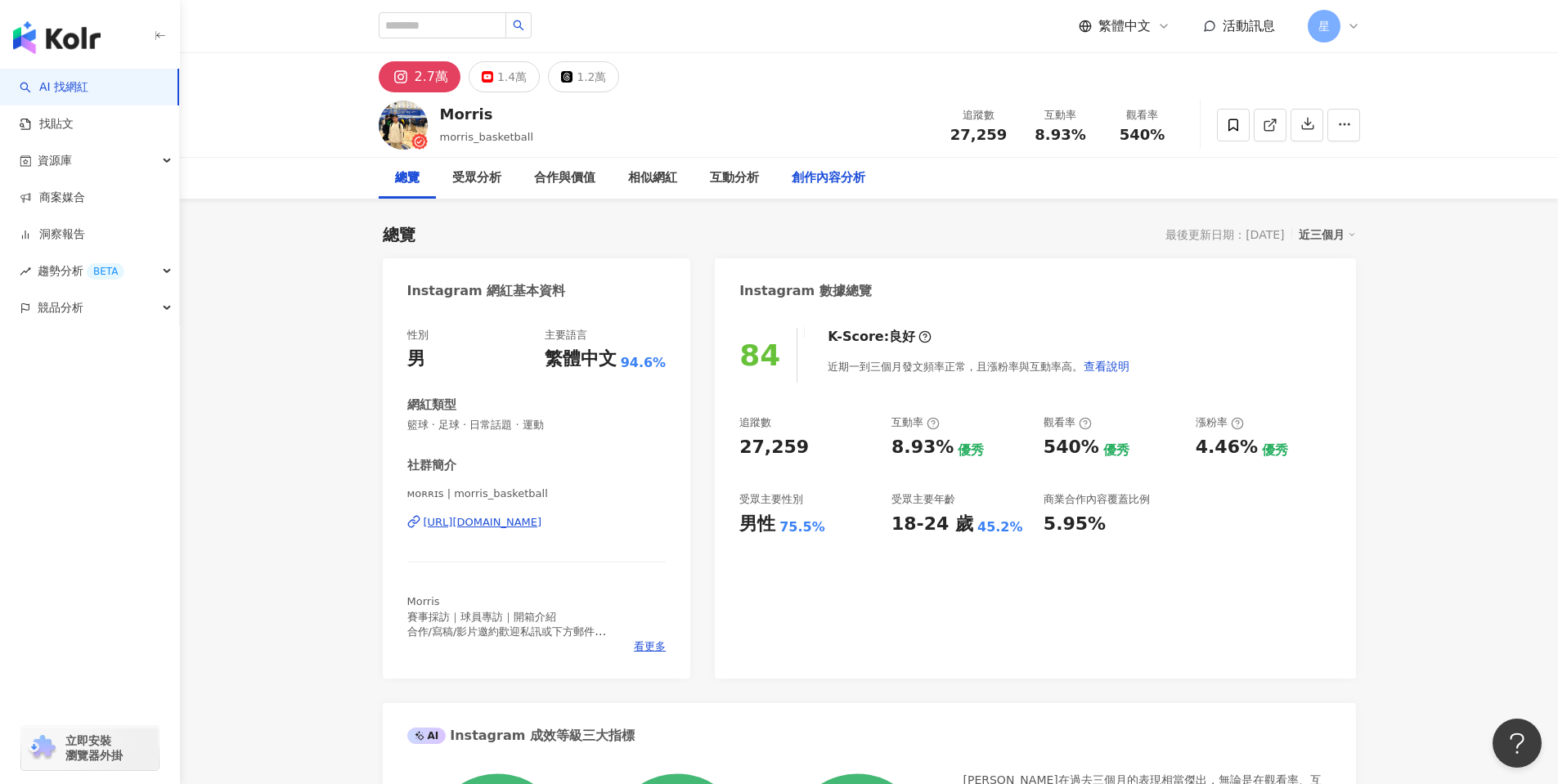
click at [834, 186] on div "創作內容分析" at bounding box center [828, 178] width 73 height 20
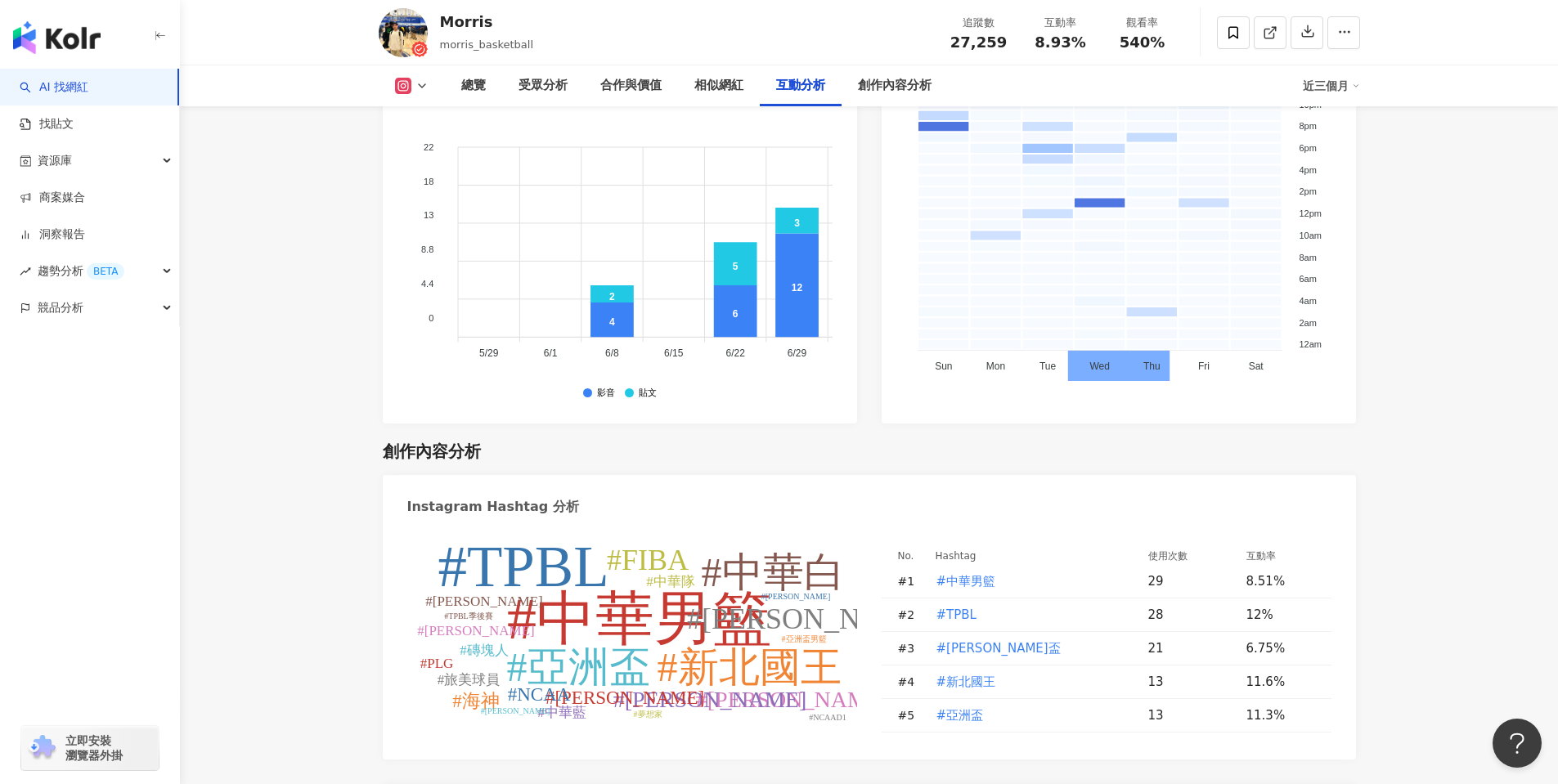
scroll to position [4438, 0]
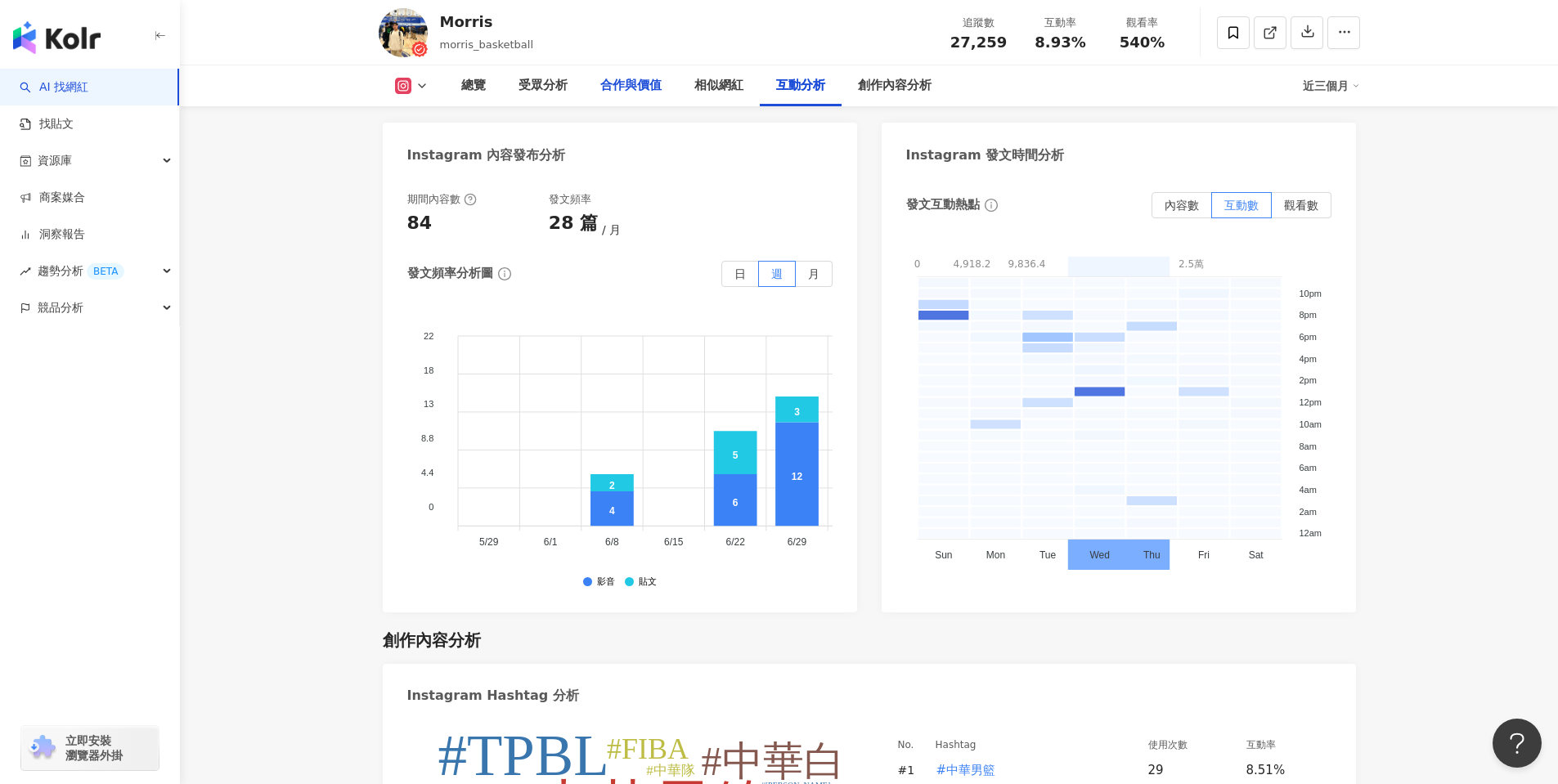
click at [633, 78] on div "合作與價值" at bounding box center [631, 85] width 61 height 20
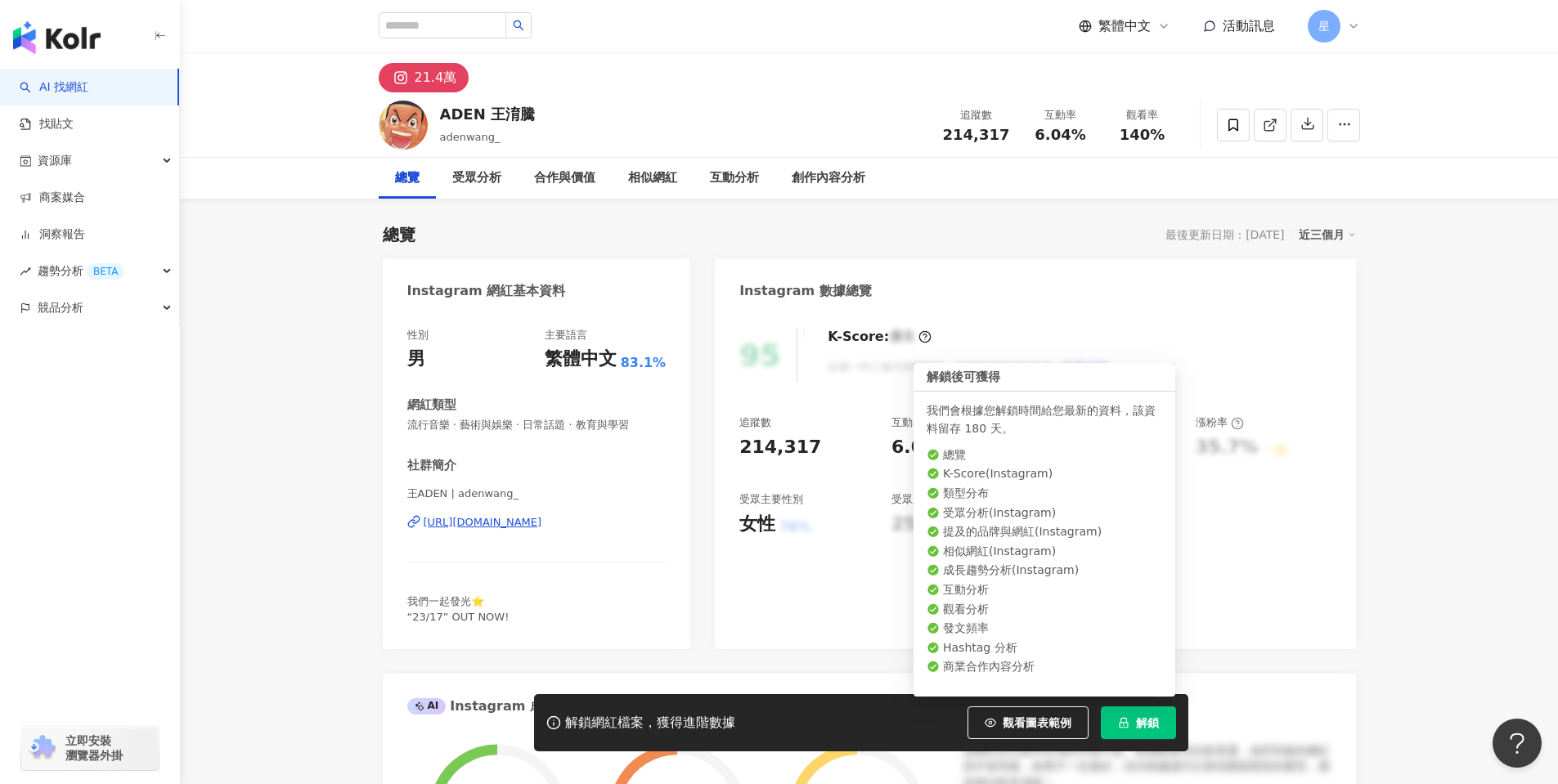
click at [1148, 724] on span "解鎖" at bounding box center [1147, 722] width 23 height 13
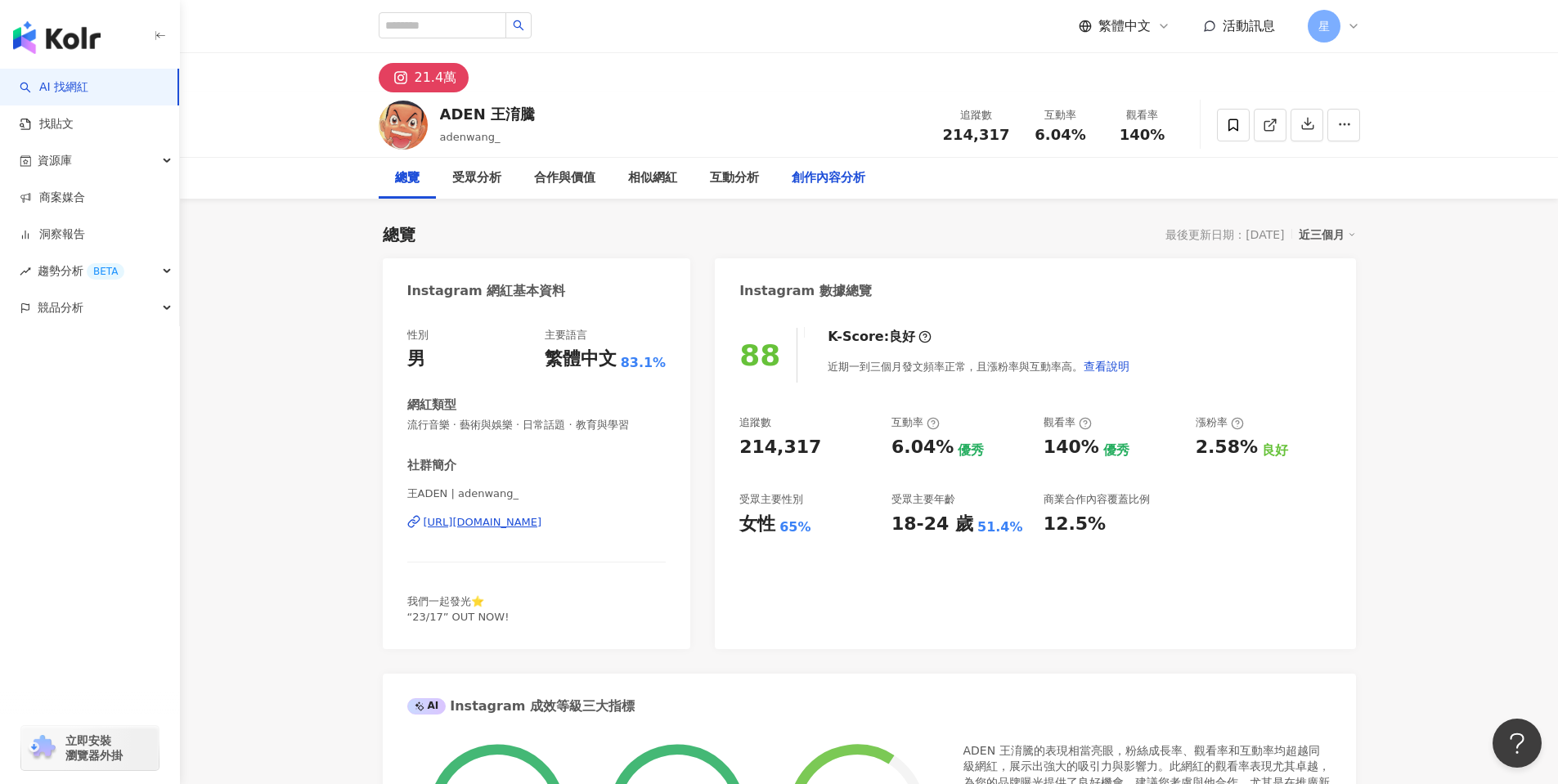
click at [826, 178] on div "創作內容分析" at bounding box center [828, 178] width 73 height 20
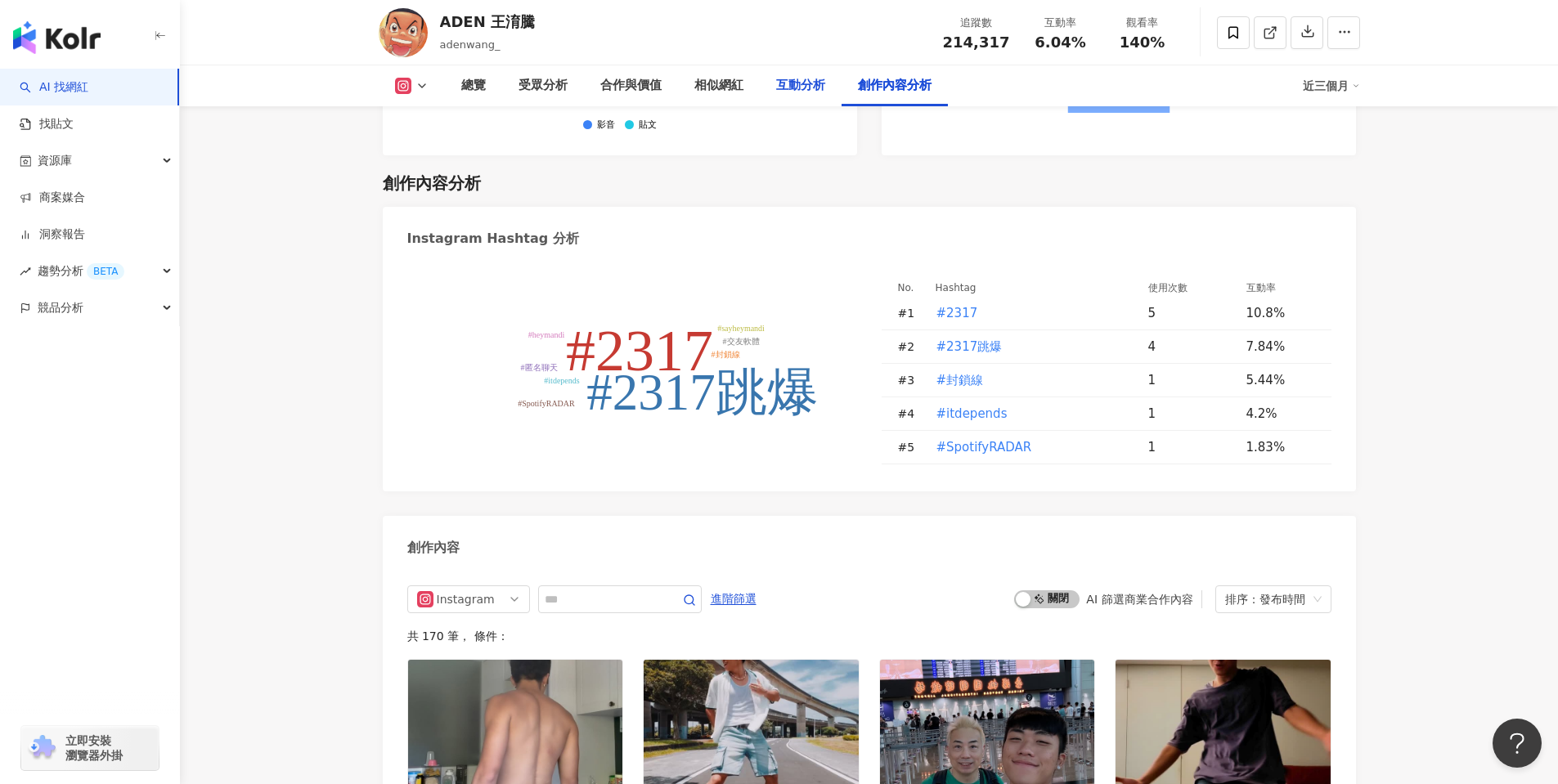
click at [802, 86] on div "互動分析" at bounding box center [801, 85] width 49 height 20
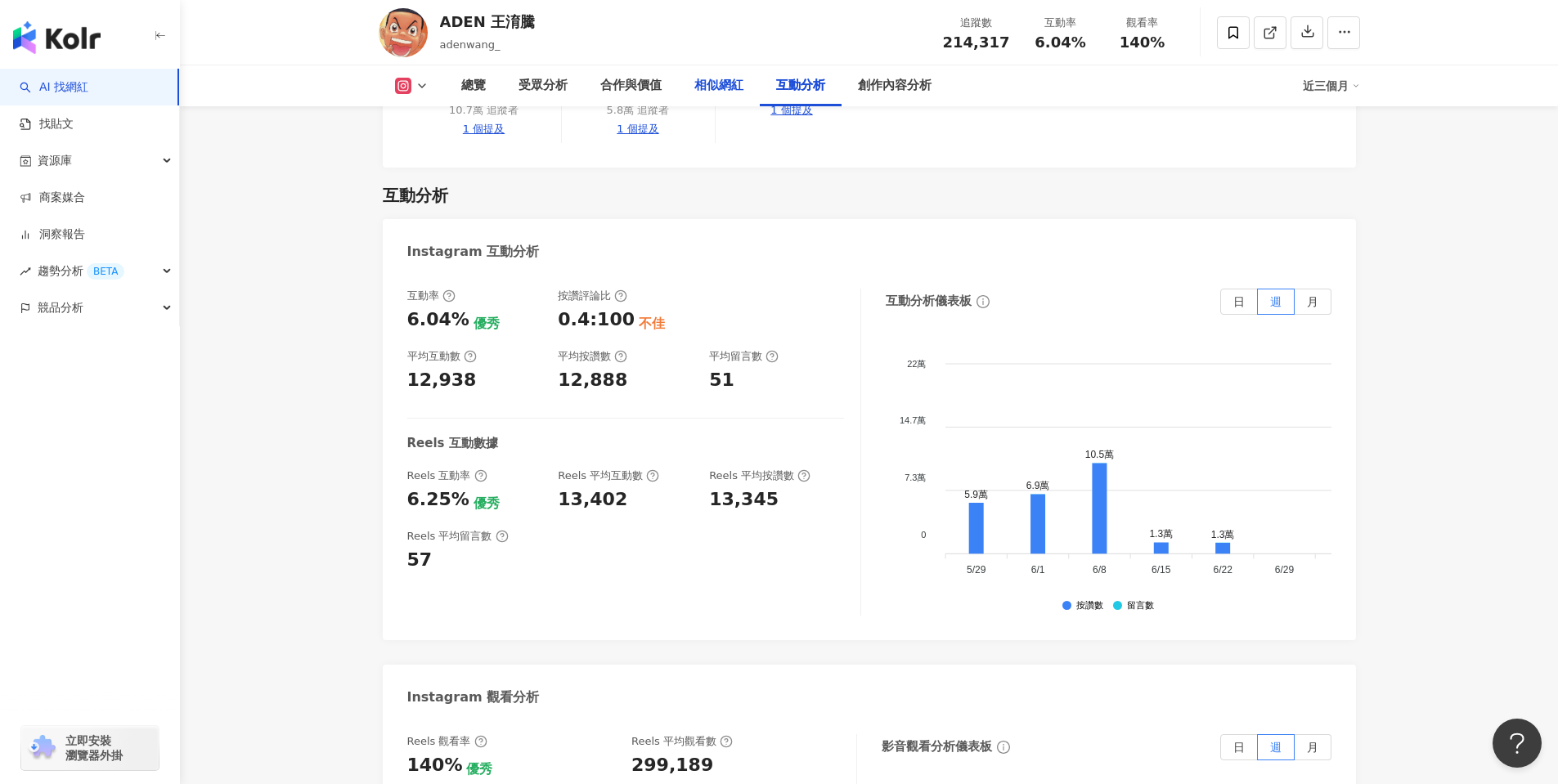
click at [724, 89] on div "相似網紅" at bounding box center [719, 85] width 49 height 20
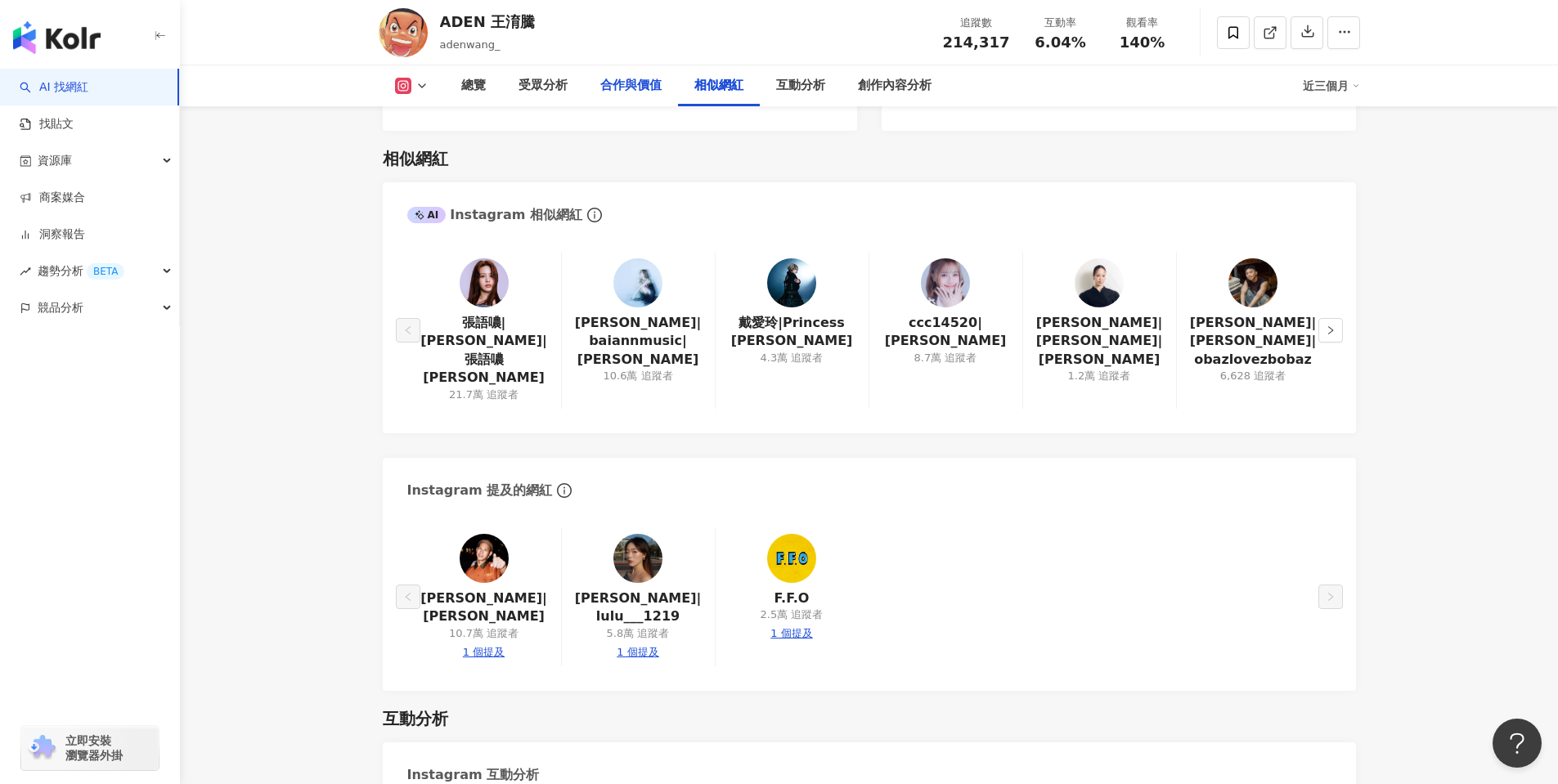
click at [618, 91] on div "合作與價值" at bounding box center [631, 85] width 61 height 20
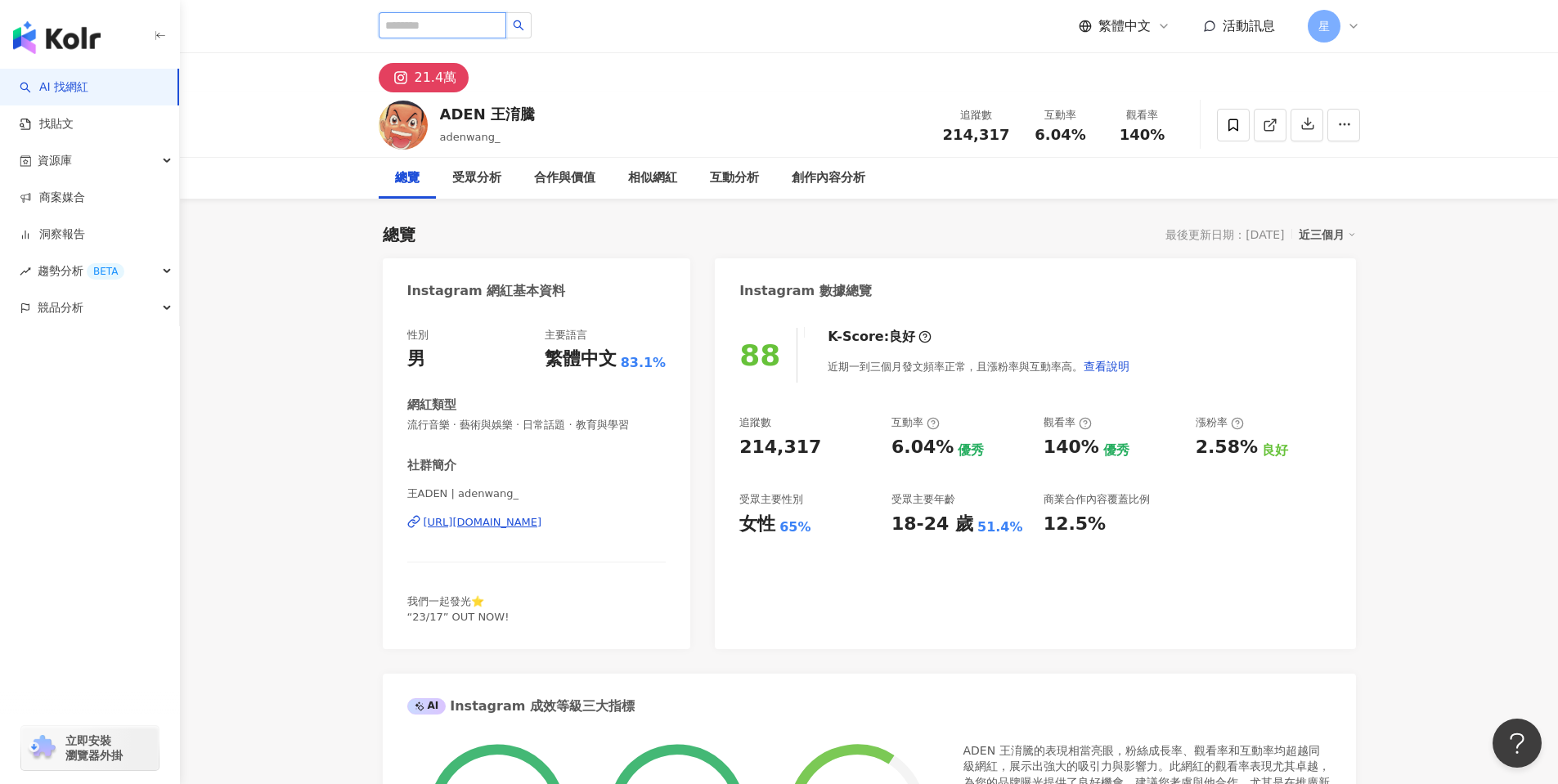
click at [437, 31] on input "search" at bounding box center [443, 25] width 128 height 26
click at [401, 28] on input "**********" at bounding box center [443, 25] width 128 height 26
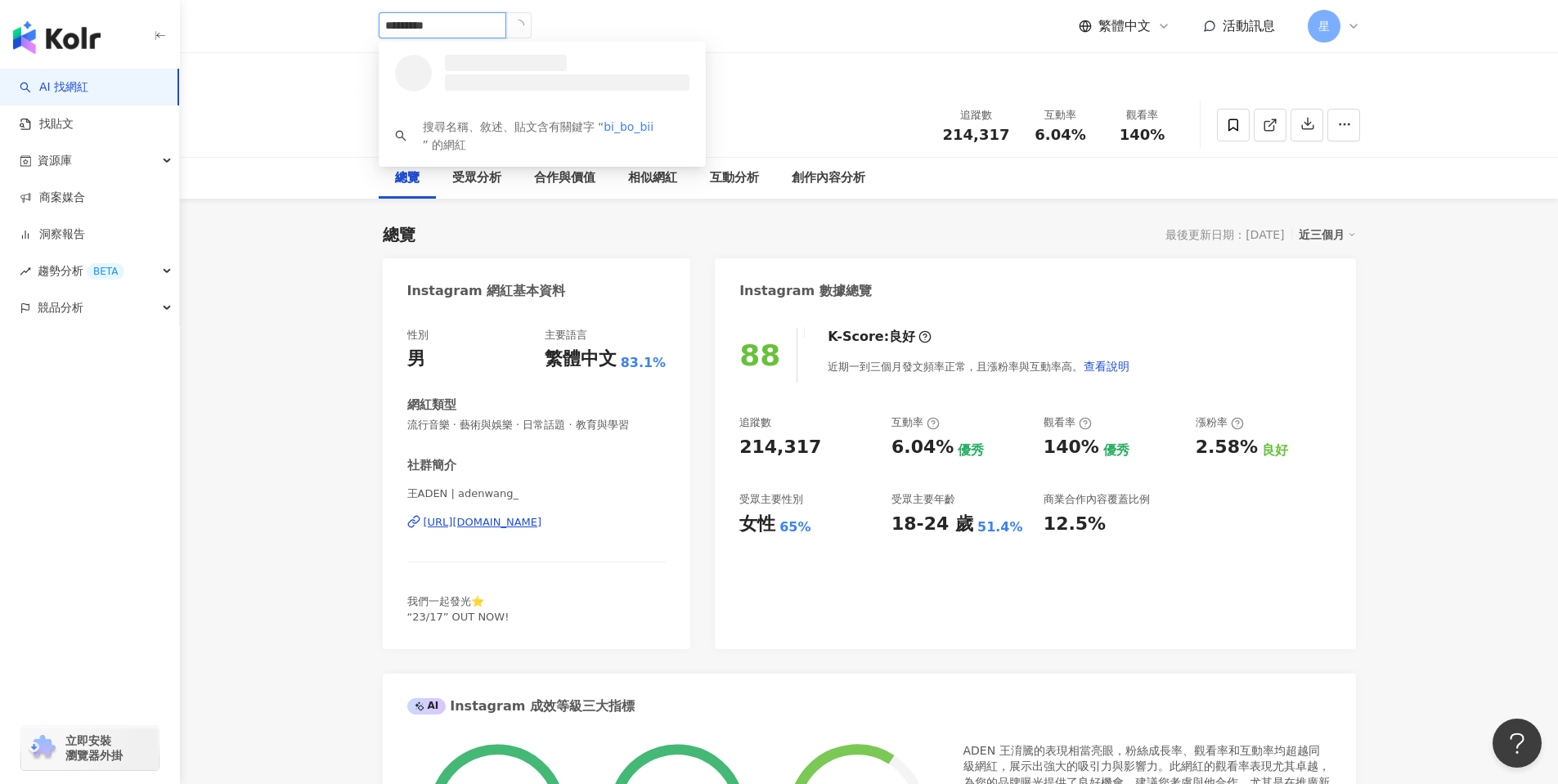
type input "**********"
click at [484, 71] on div "朣瞳曈童ㄊㄨㄥˊ" at bounding box center [483, 62] width 86 height 16
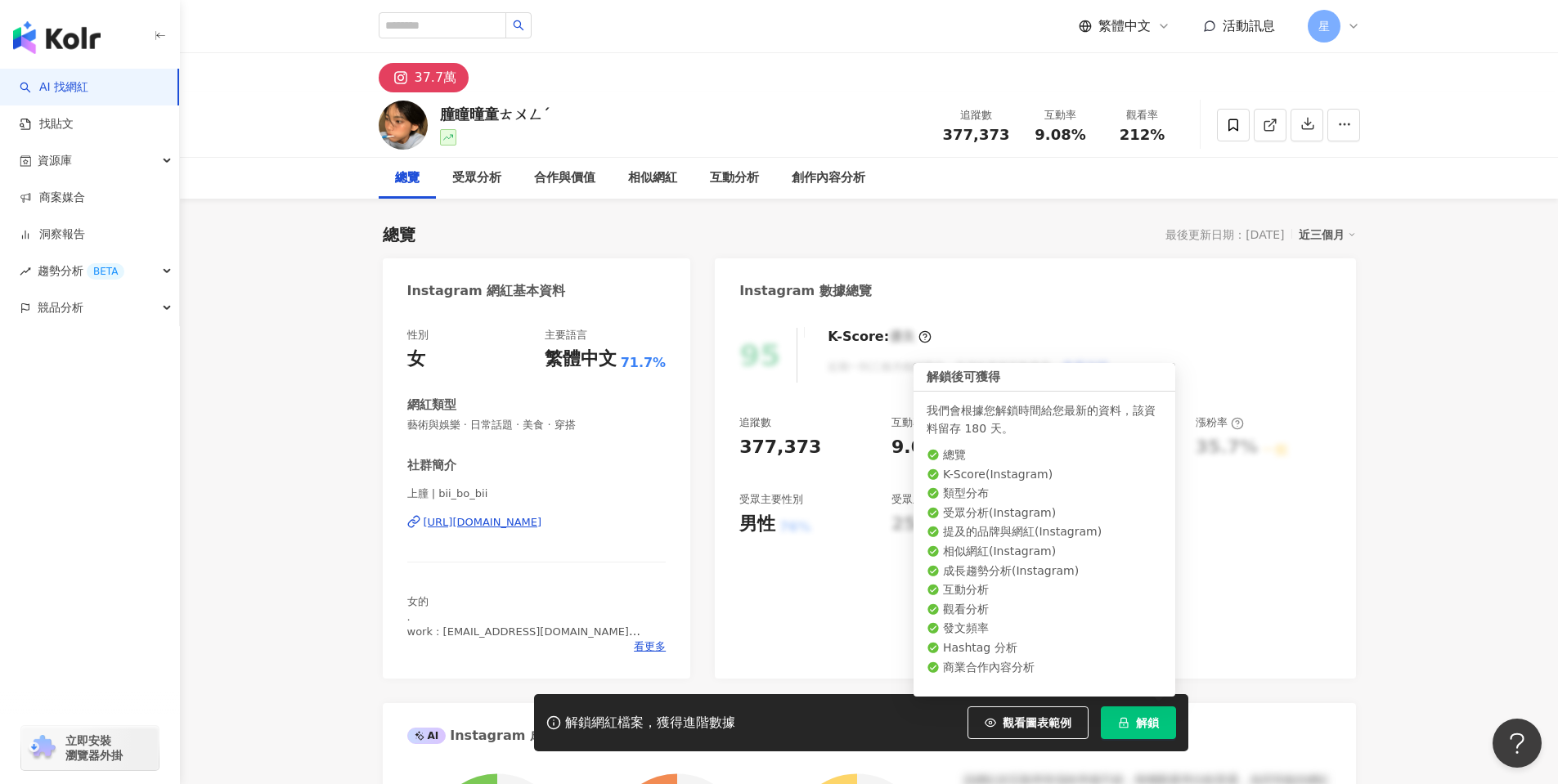
click at [1137, 728] on span "解鎖" at bounding box center [1147, 722] width 23 height 13
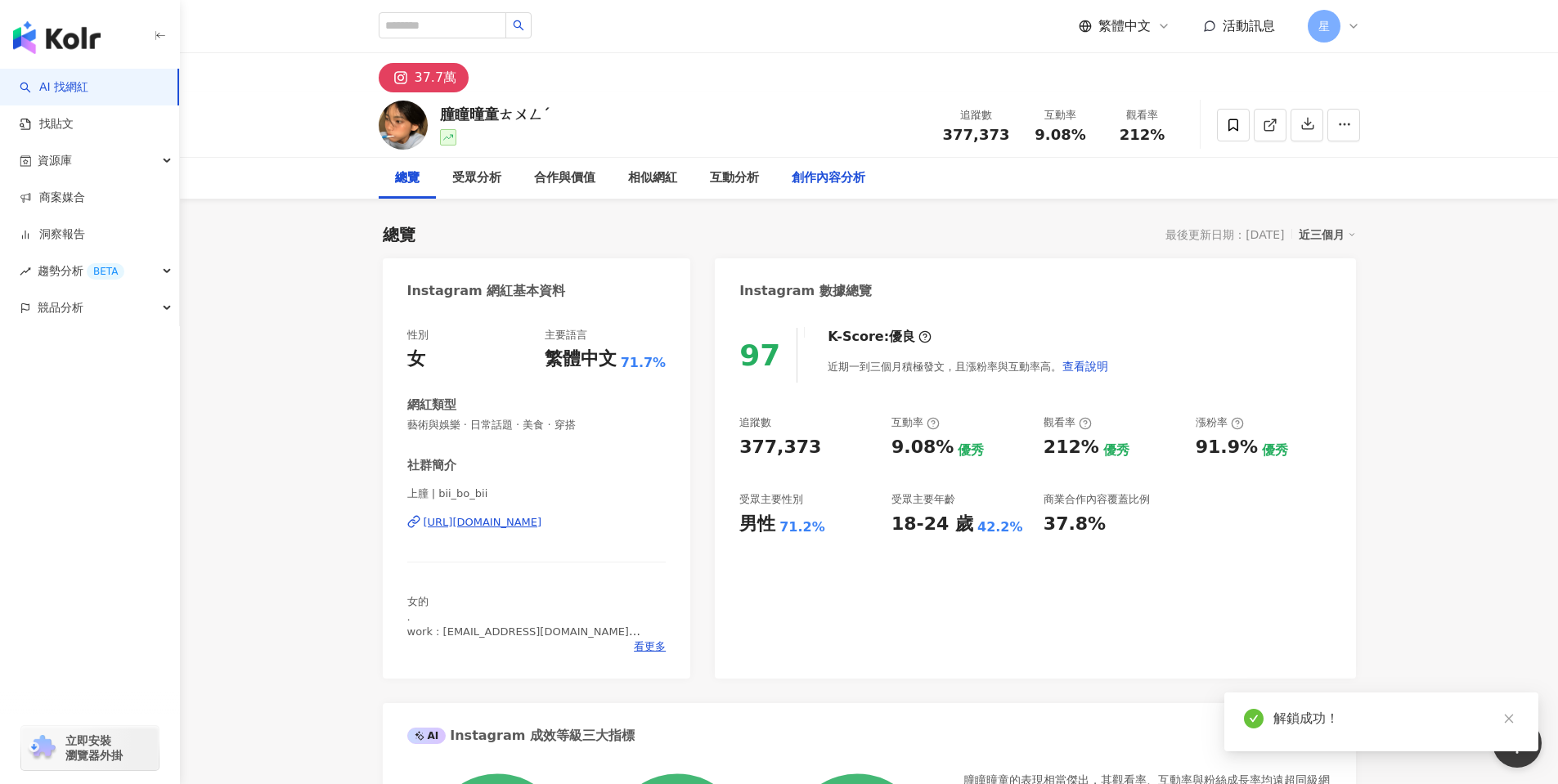
click at [811, 183] on div "創作內容分析" at bounding box center [828, 178] width 73 height 20
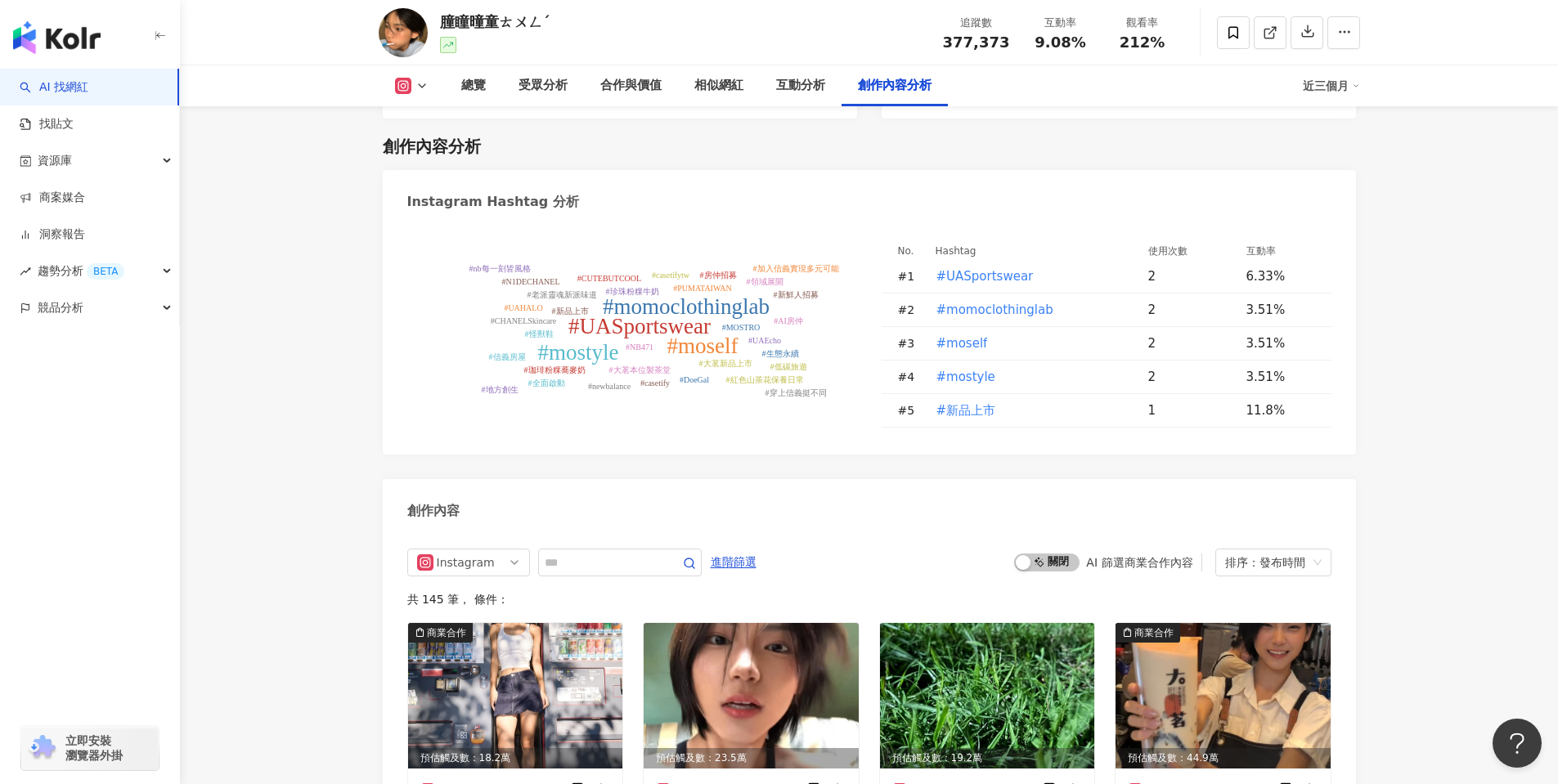
click at [72, 36] on img "button" at bounding box center [56, 37] width 88 height 32
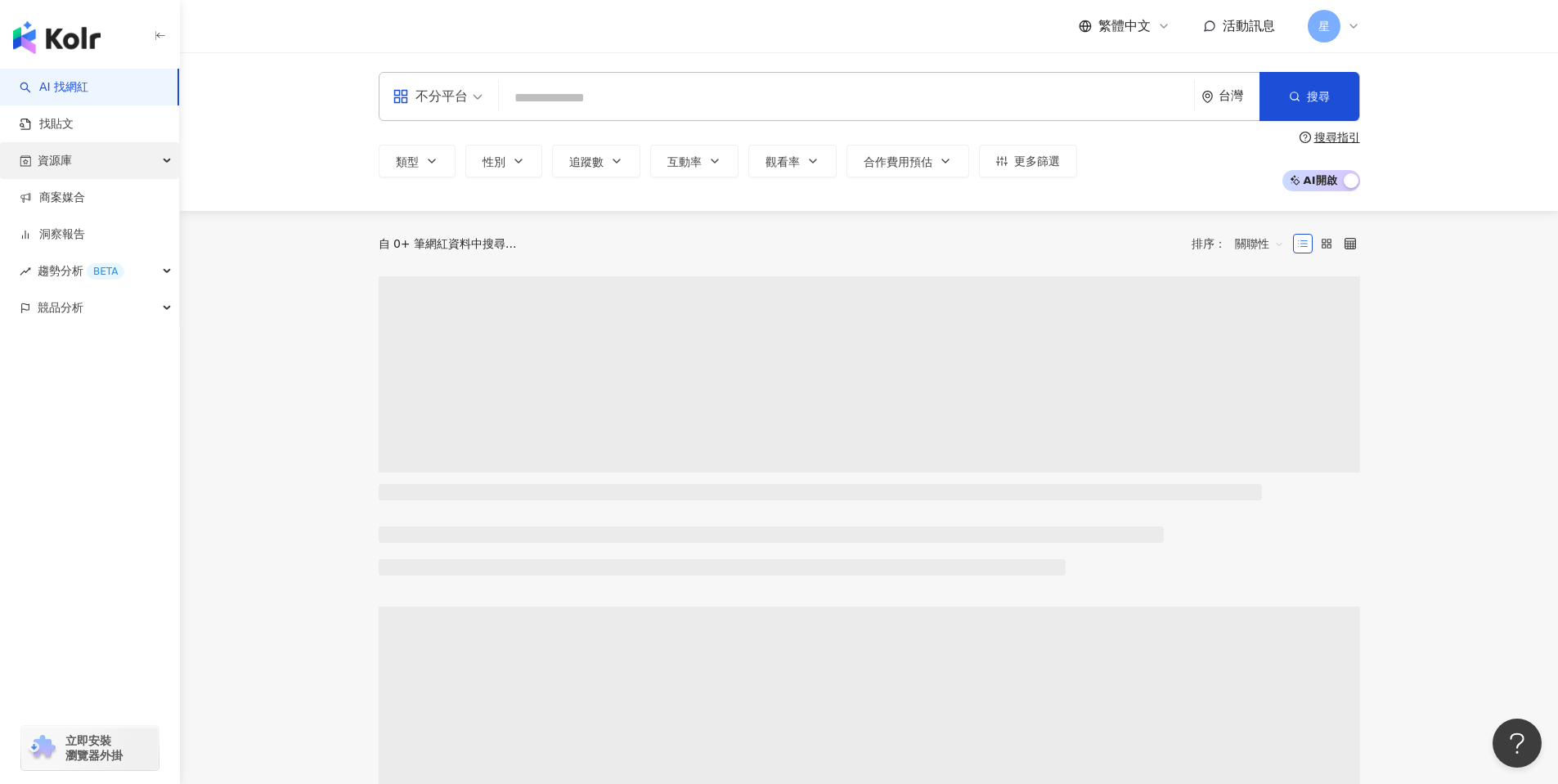
click at [163, 160] on div "資源庫" at bounding box center [89, 160] width 179 height 37
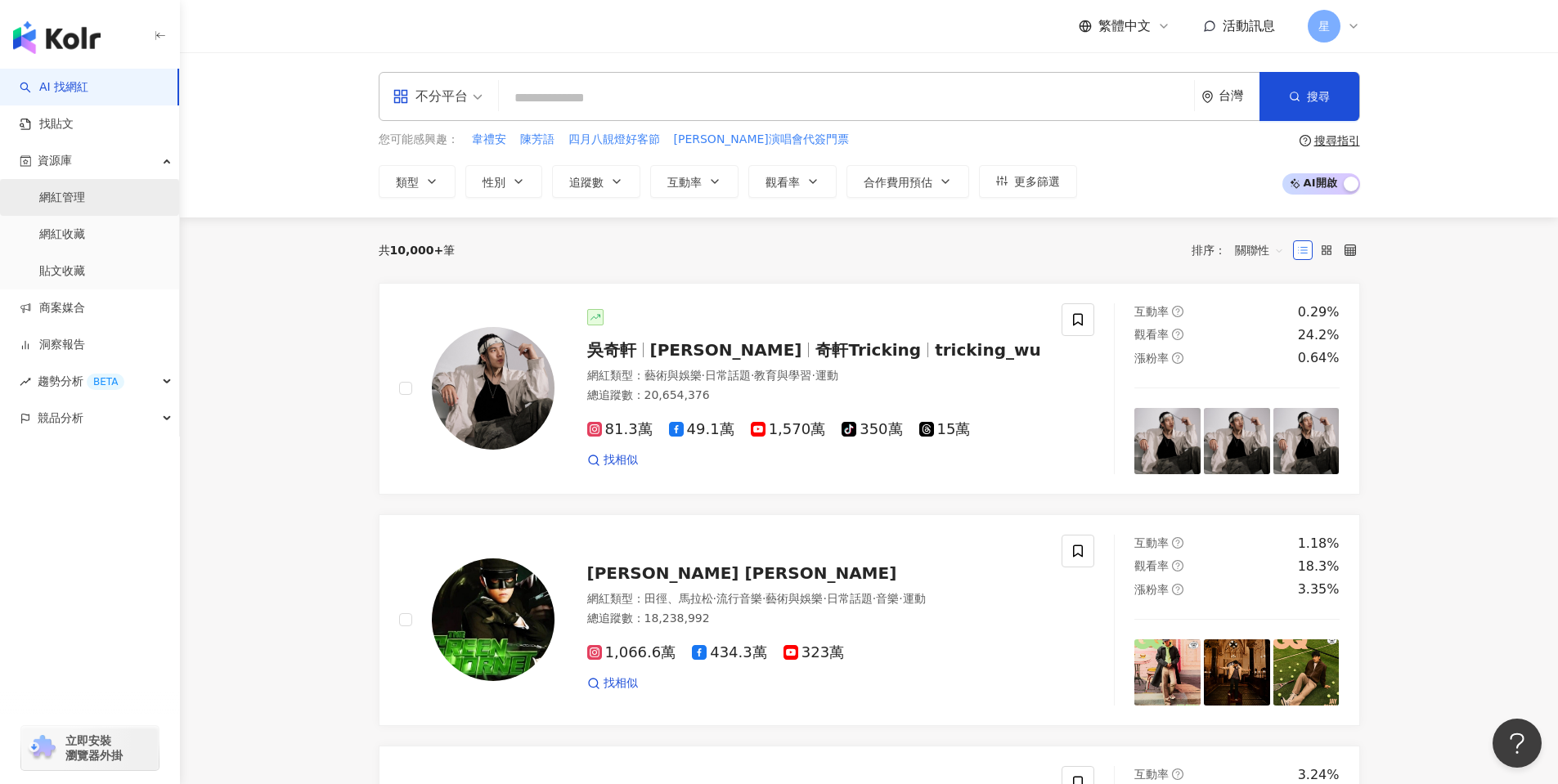
click at [66, 198] on link "網紅管理" at bounding box center [62, 197] width 46 height 16
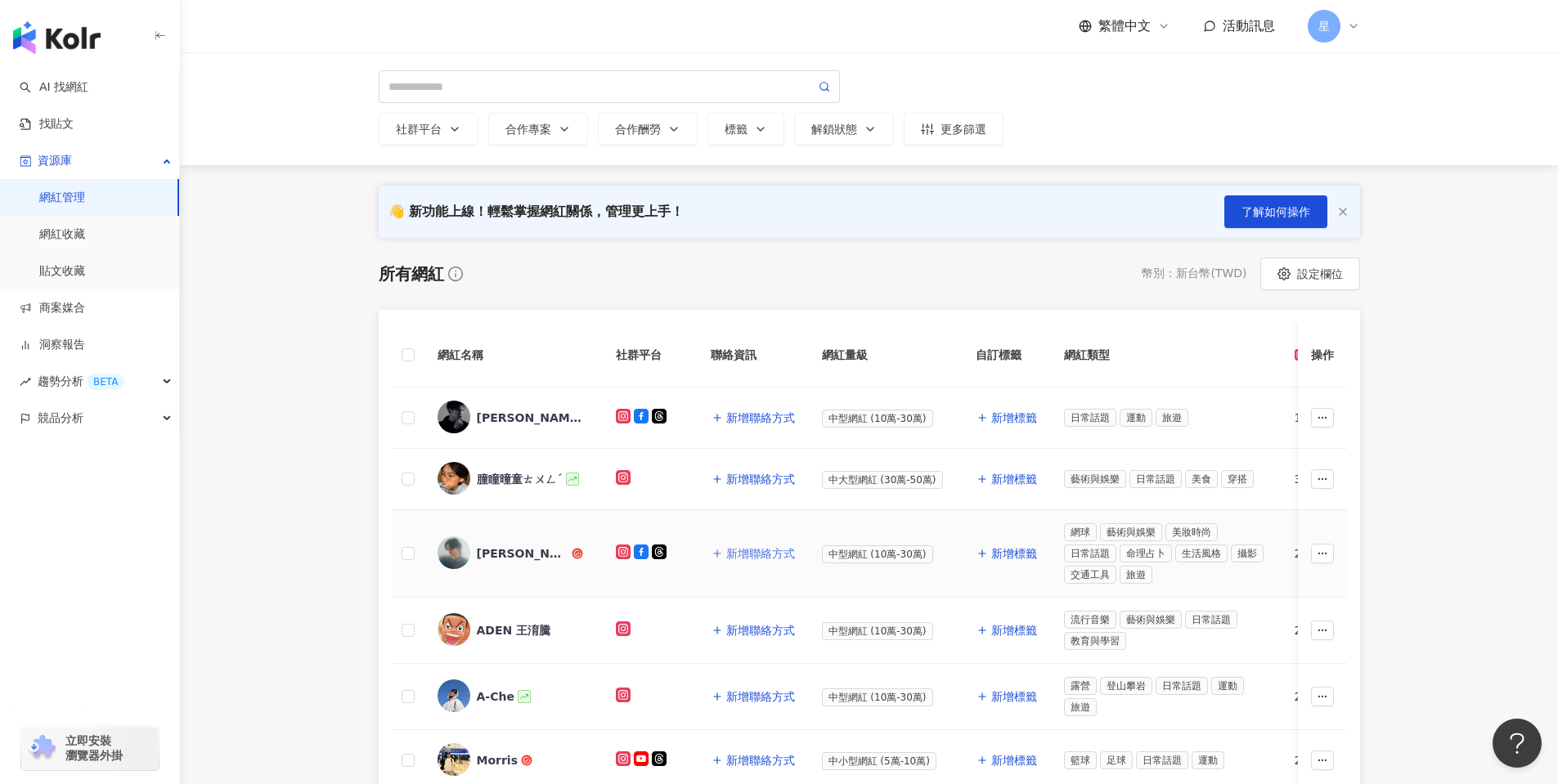
scroll to position [82, 0]
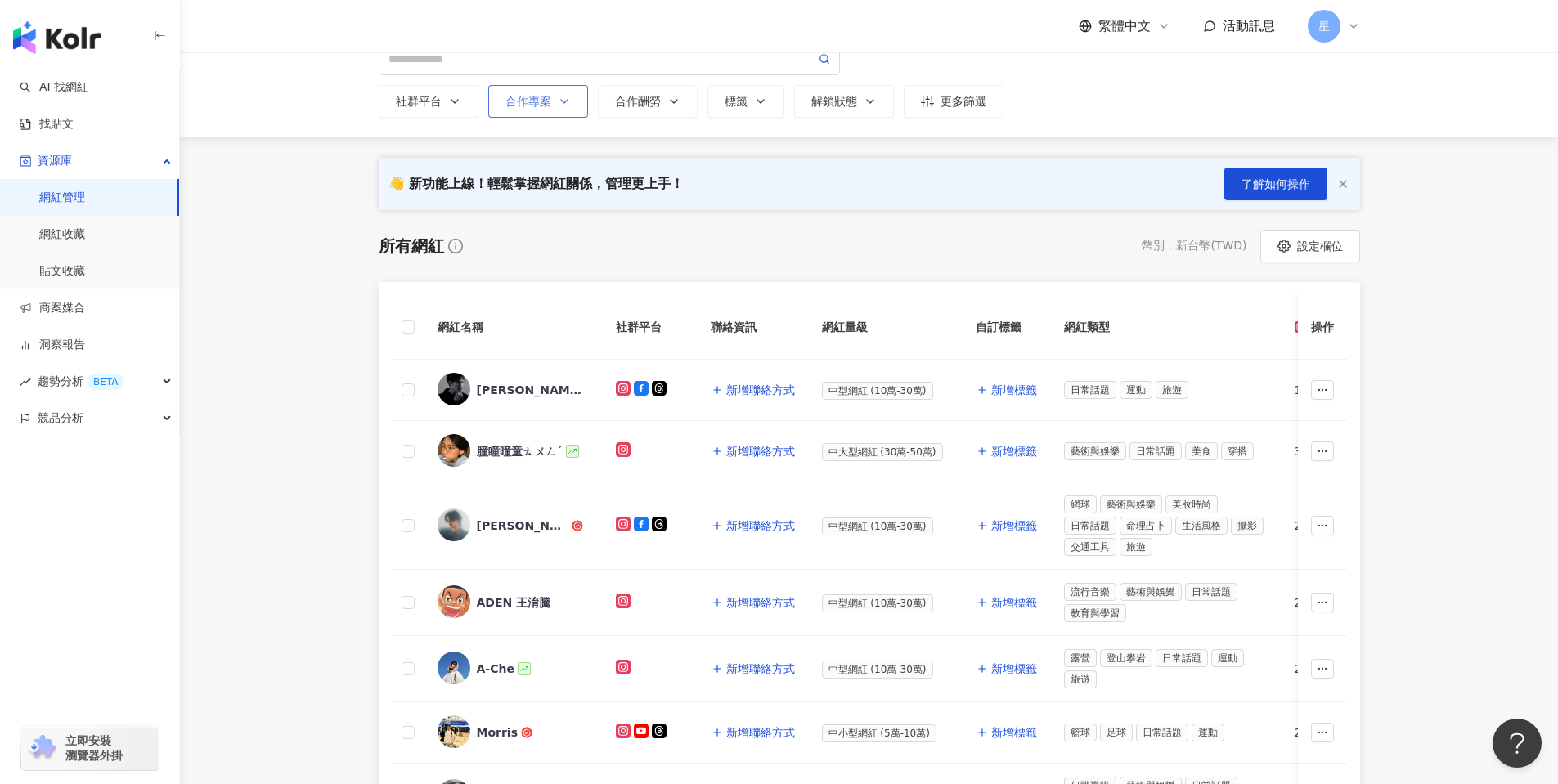
click at [568, 101] on icon "button" at bounding box center [564, 100] width 13 height 13
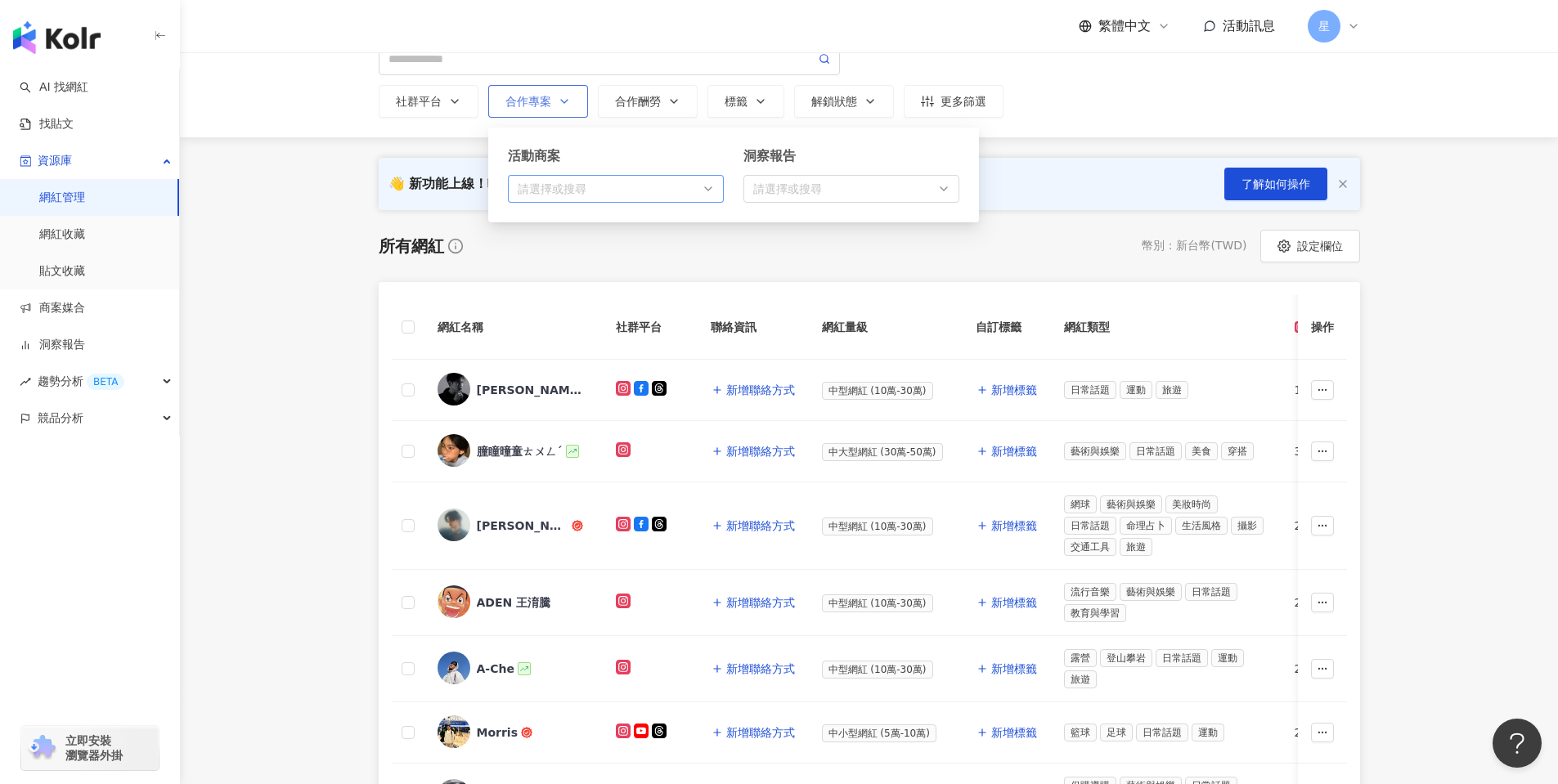
click at [673, 186] on div "button" at bounding box center [607, 189] width 192 height 12
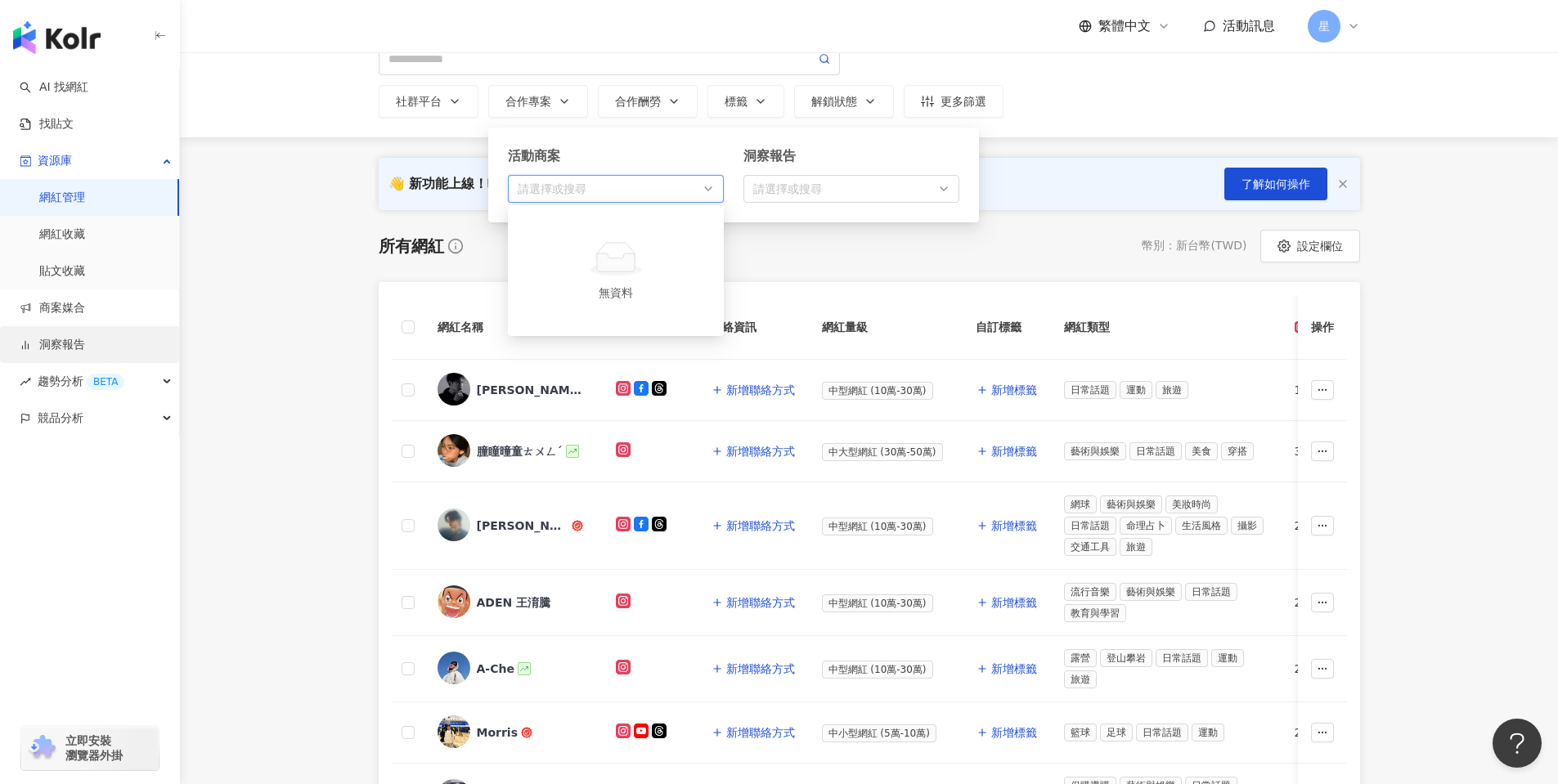
click at [65, 348] on link "洞察報告" at bounding box center [52, 345] width 66 height 16
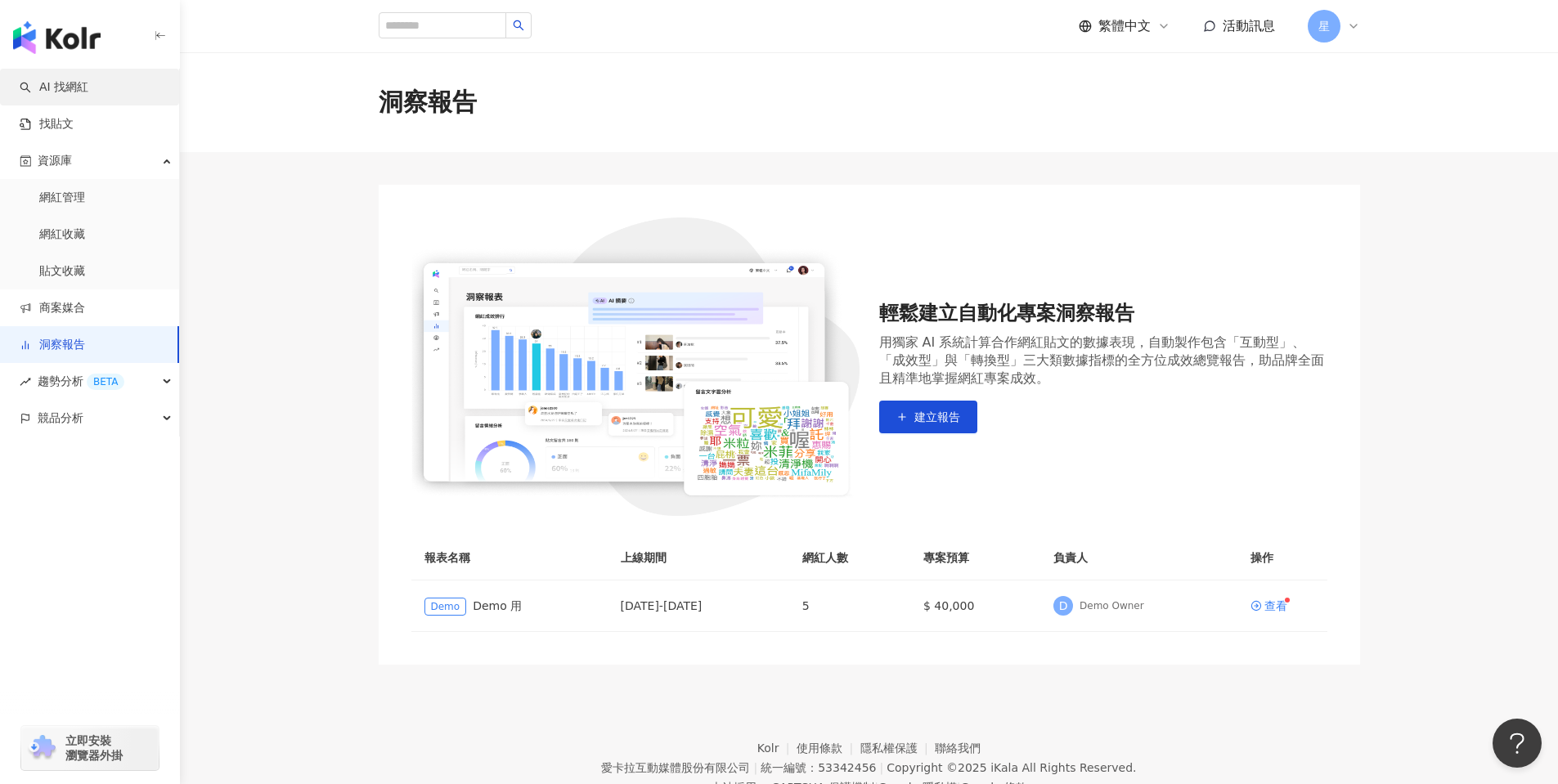
click at [59, 88] on link "AI 找網紅" at bounding box center [54, 87] width 69 height 16
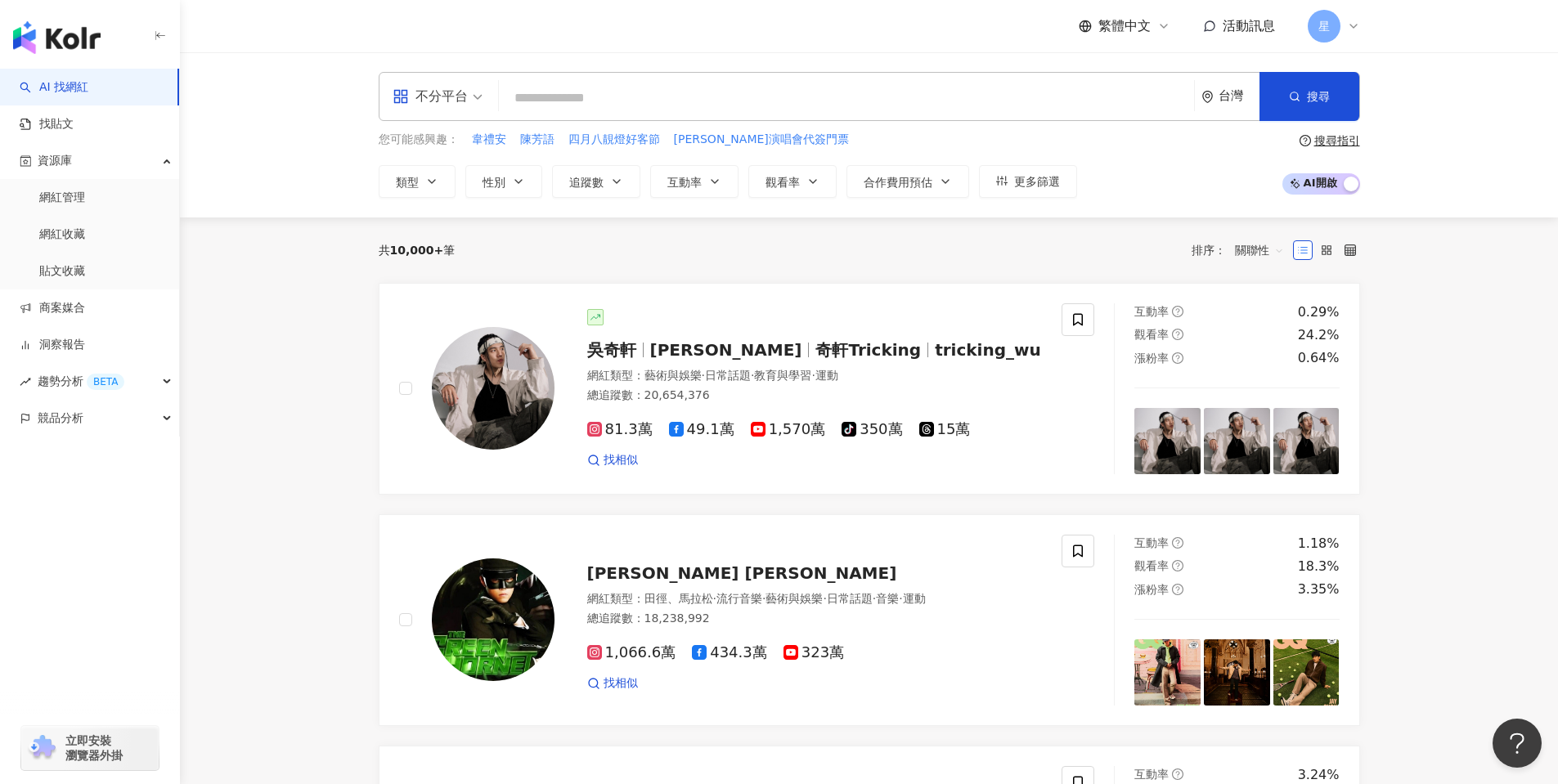
click at [596, 91] on input "search" at bounding box center [846, 98] width 682 height 31
type input "*"
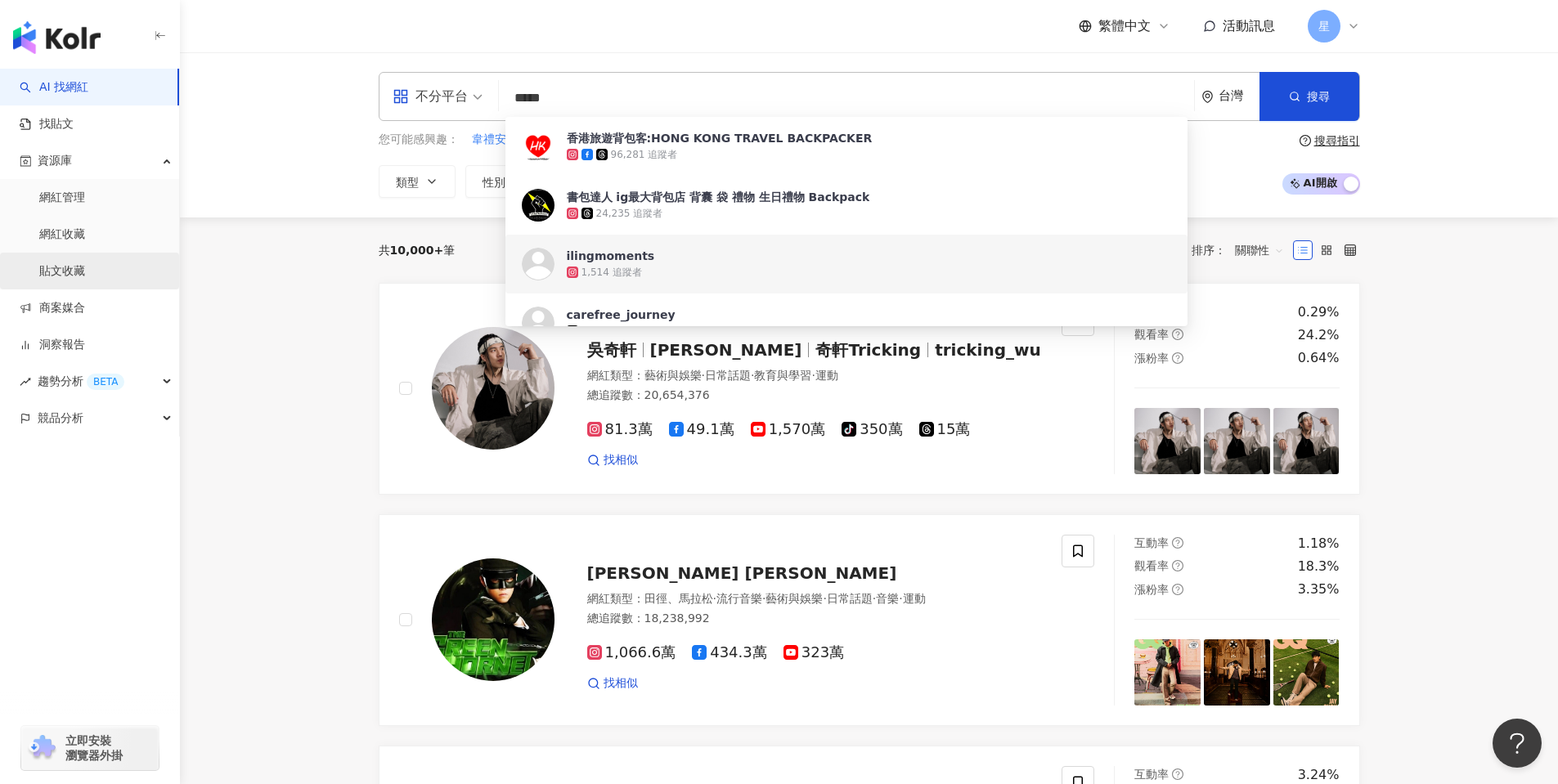
type input "*****"
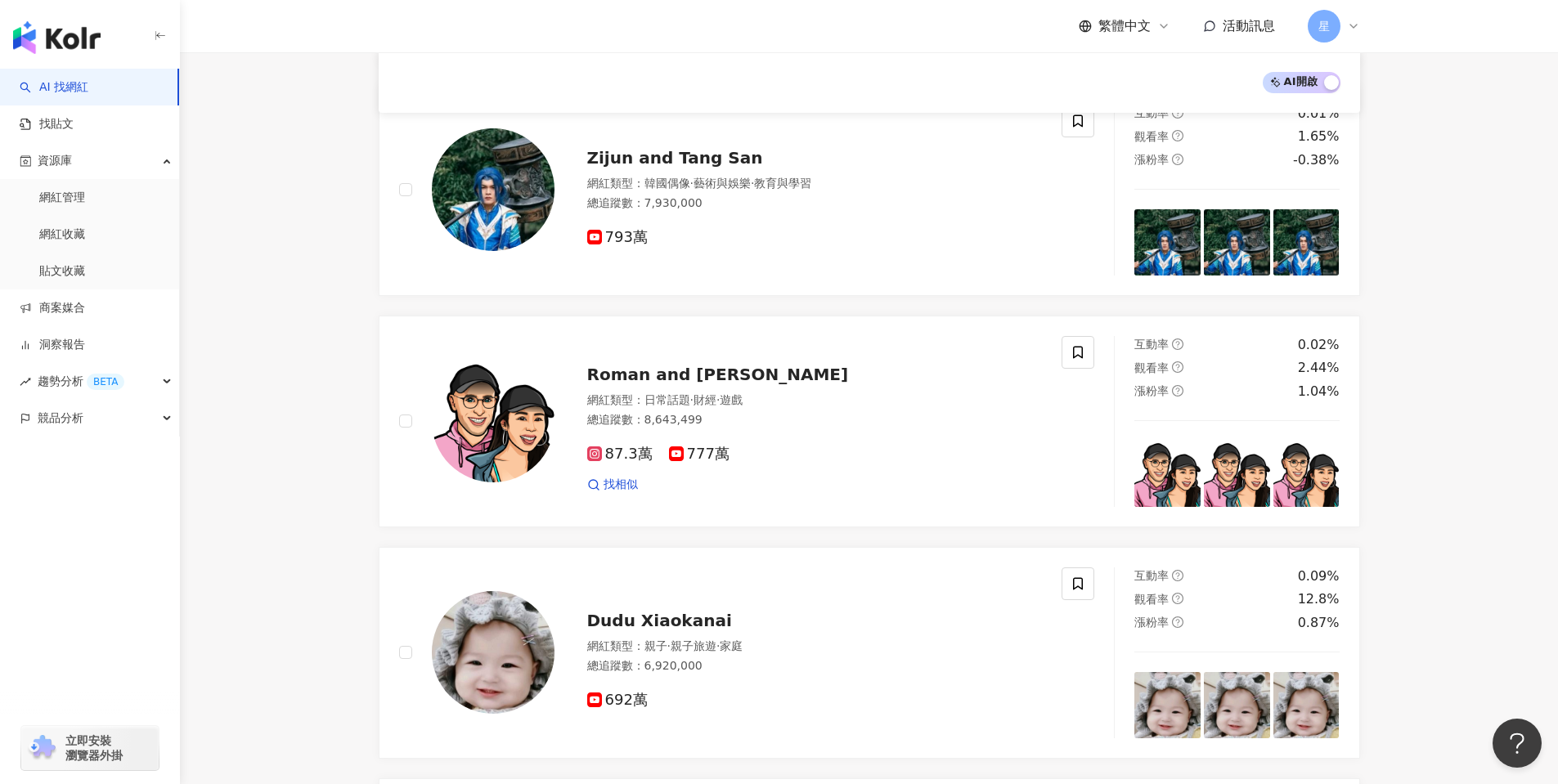
scroll to position [1390, 0]
